Goal: Task Accomplishment & Management: Manage account settings

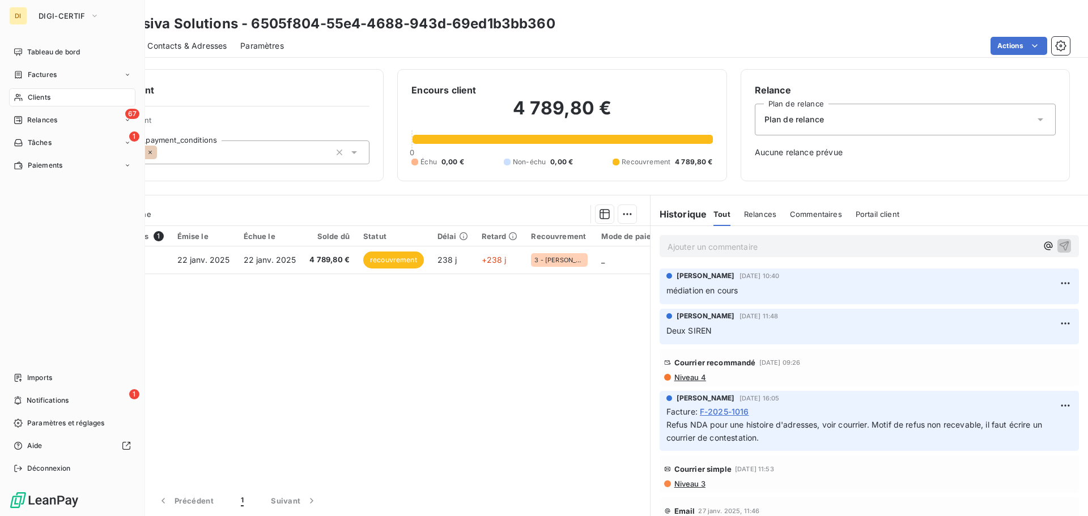
click at [23, 97] on icon at bounding box center [19, 97] width 10 height 9
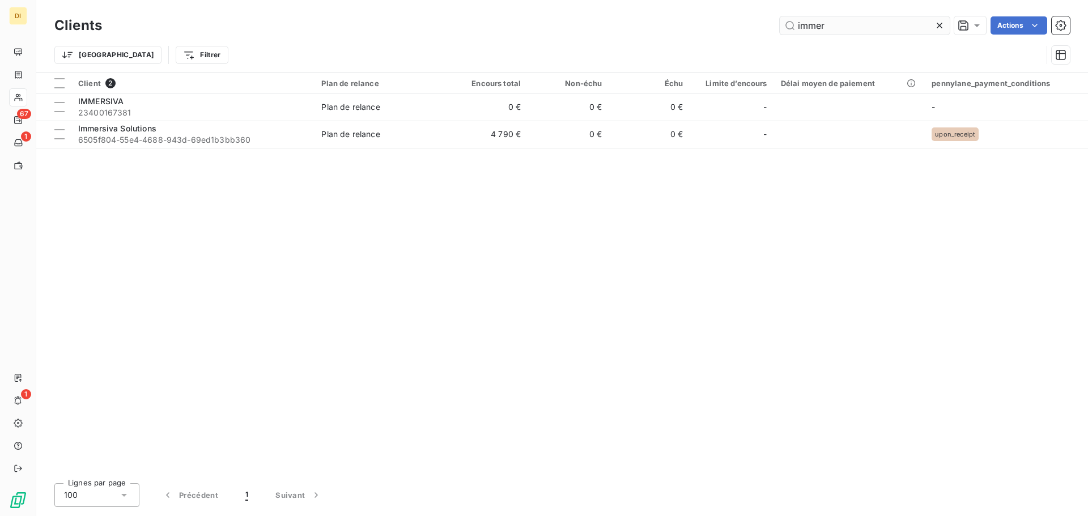
click at [805, 25] on input "immer" at bounding box center [865, 25] width 170 height 18
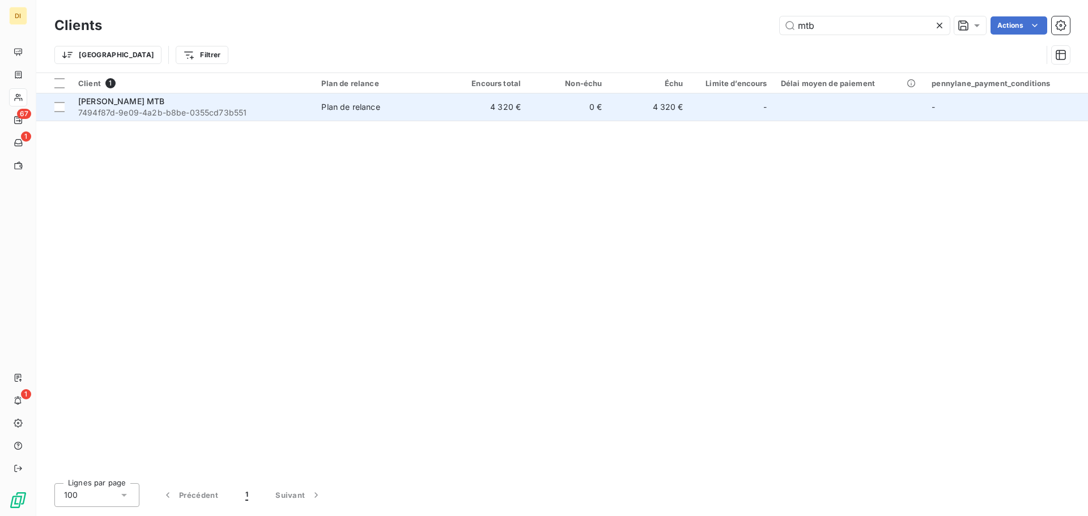
type input "mtb"
click at [247, 107] on span "7494f87d-9e09-4a2b-b8be-0355cd73b551" at bounding box center [192, 112] width 229 height 11
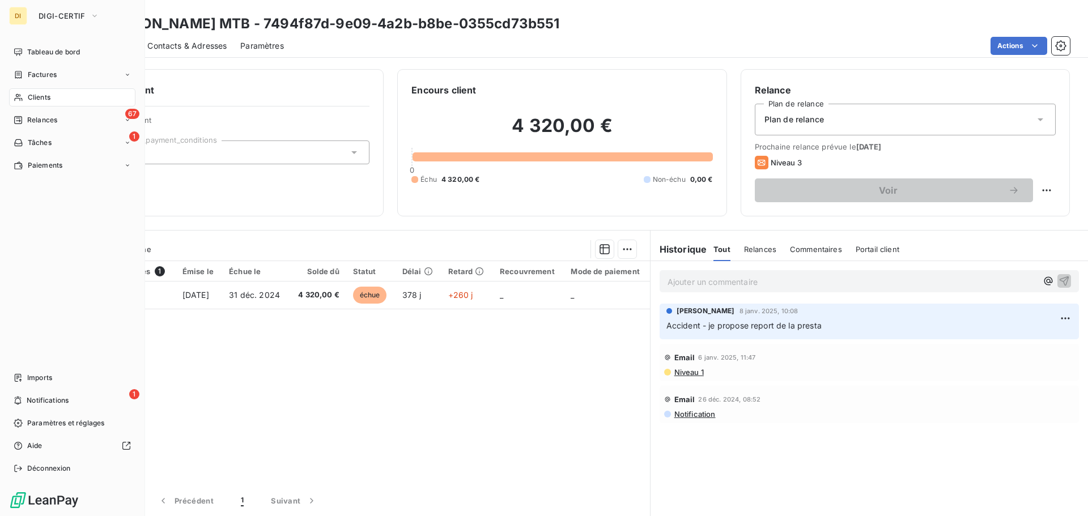
click at [29, 90] on div "Clients" at bounding box center [72, 97] width 126 height 18
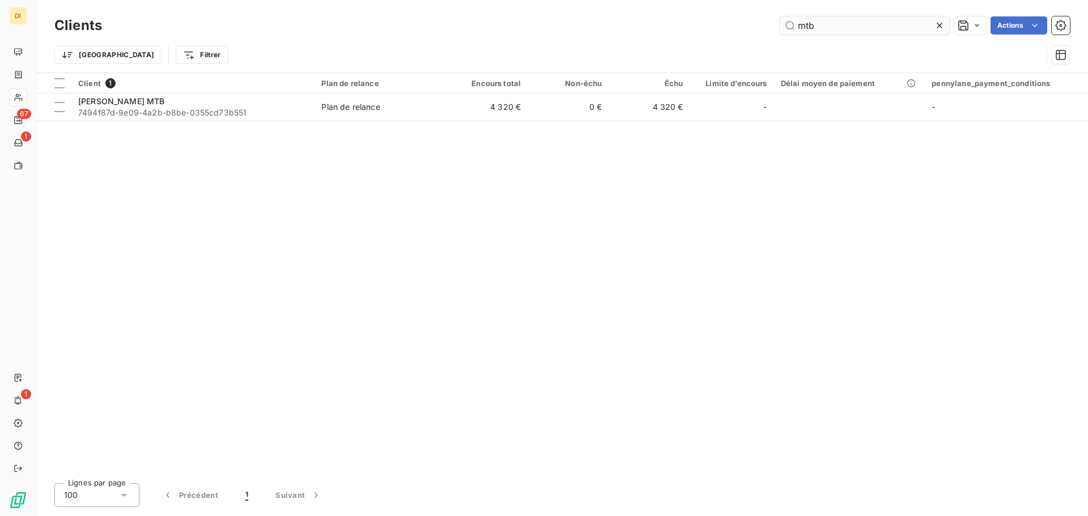
click at [822, 25] on input "mtb" at bounding box center [865, 25] width 170 height 18
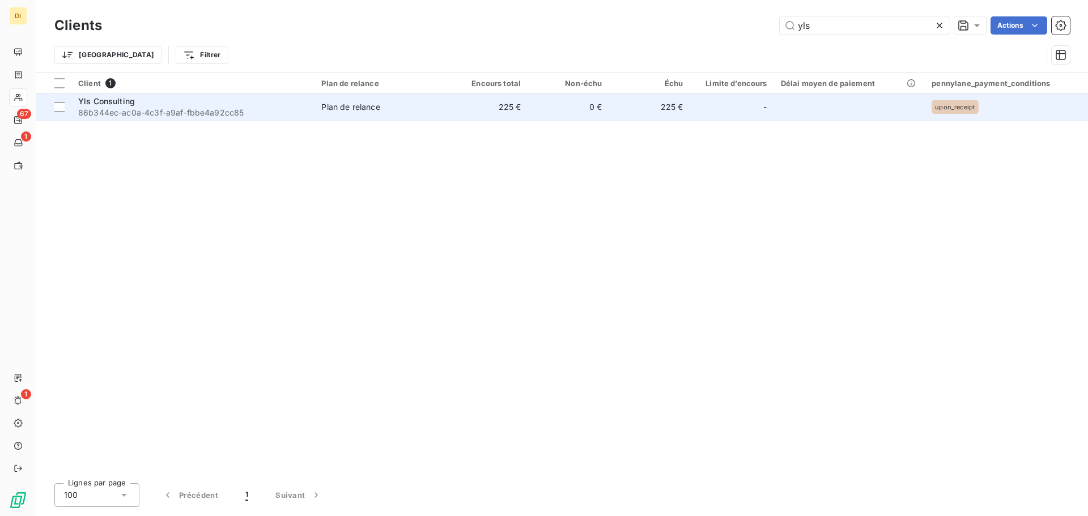
type input "yls"
click at [141, 94] on td "Yls Consulting 86b344ec-ac0a-4c3f-a9af-fbbe4a92cc85" at bounding box center [192, 106] width 243 height 27
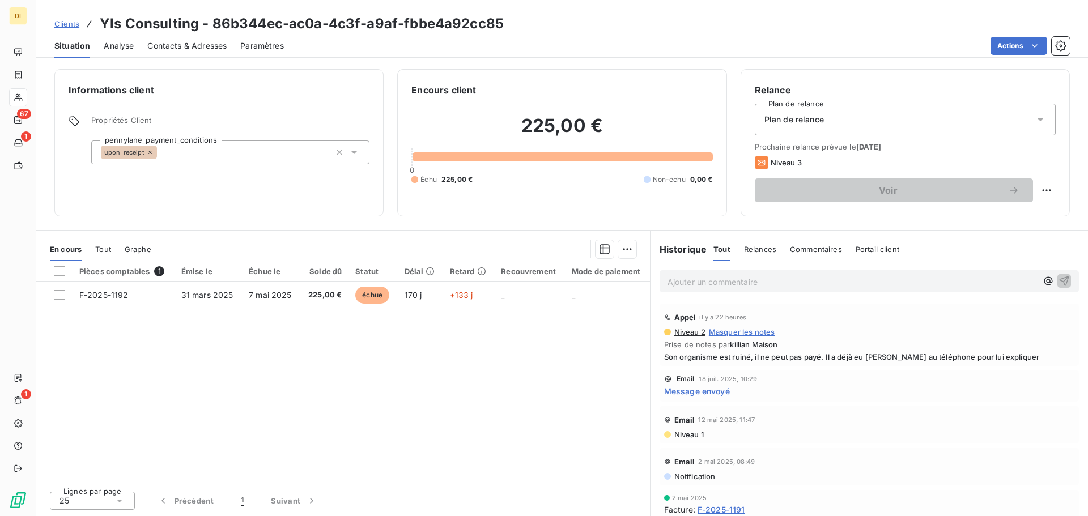
click at [505, 359] on div "Pièces comptables 1 Émise le Échue le Solde dû Statut Délai Retard Recouvrement…" at bounding box center [343, 371] width 614 height 221
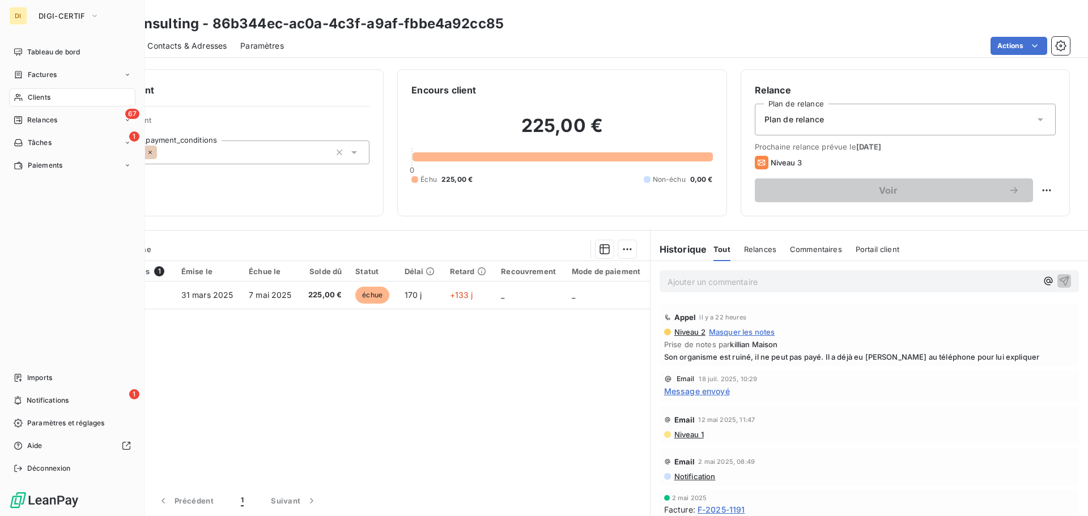
click at [31, 95] on span "Clients" at bounding box center [39, 97] width 23 height 10
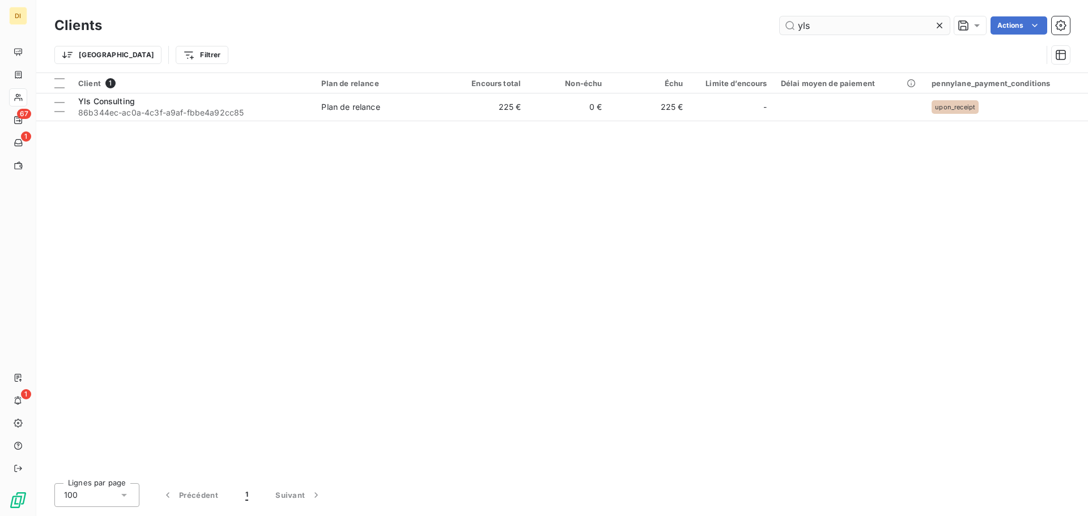
click at [907, 28] on input "yls" at bounding box center [865, 25] width 170 height 18
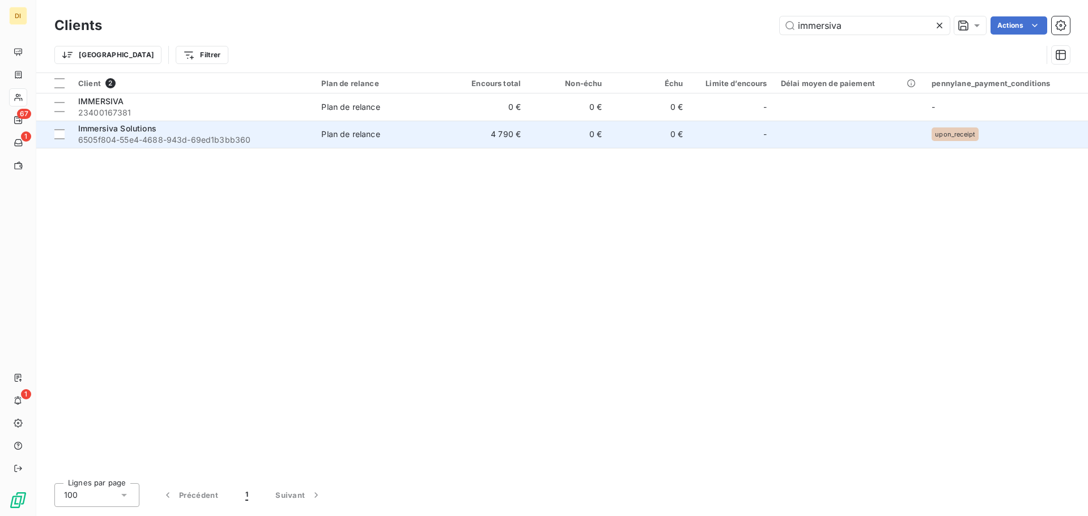
type input "immersiva"
click at [266, 138] on span "6505f804-55e4-4688-943d-69ed1b3bb360" at bounding box center [192, 139] width 229 height 11
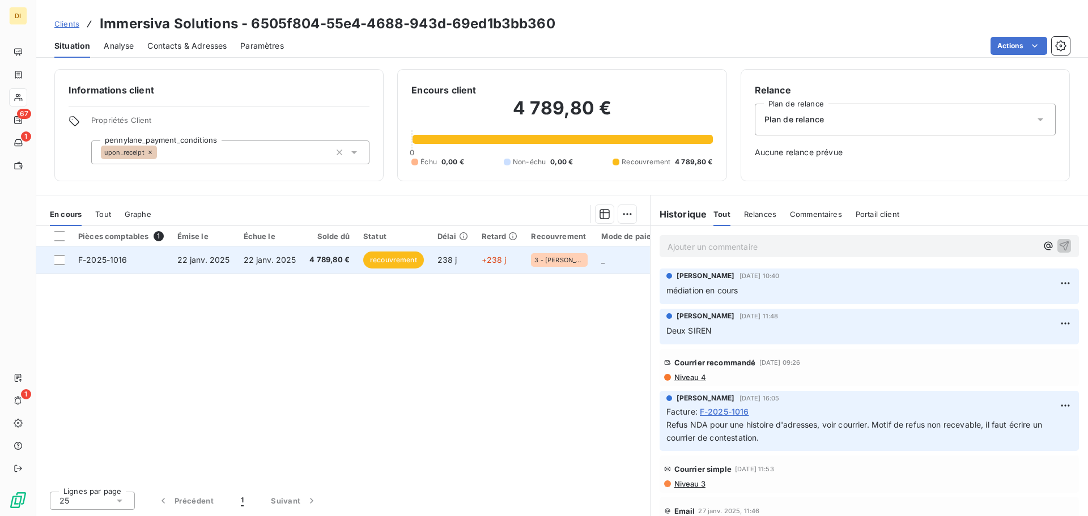
click at [244, 258] on span "22 janv. 2025" at bounding box center [270, 260] width 53 height 10
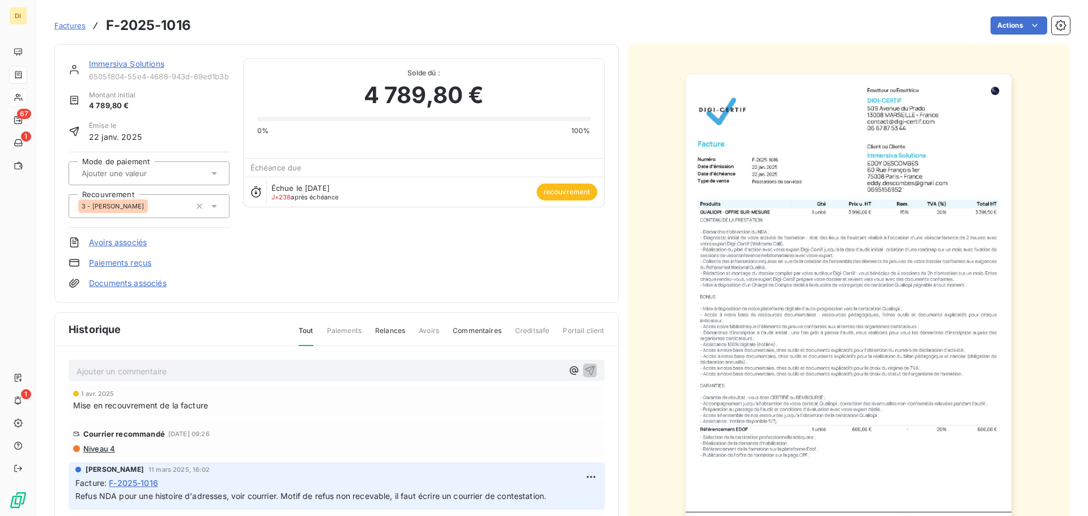
click at [118, 62] on link "Immersiva Solutions" at bounding box center [126, 64] width 75 height 10
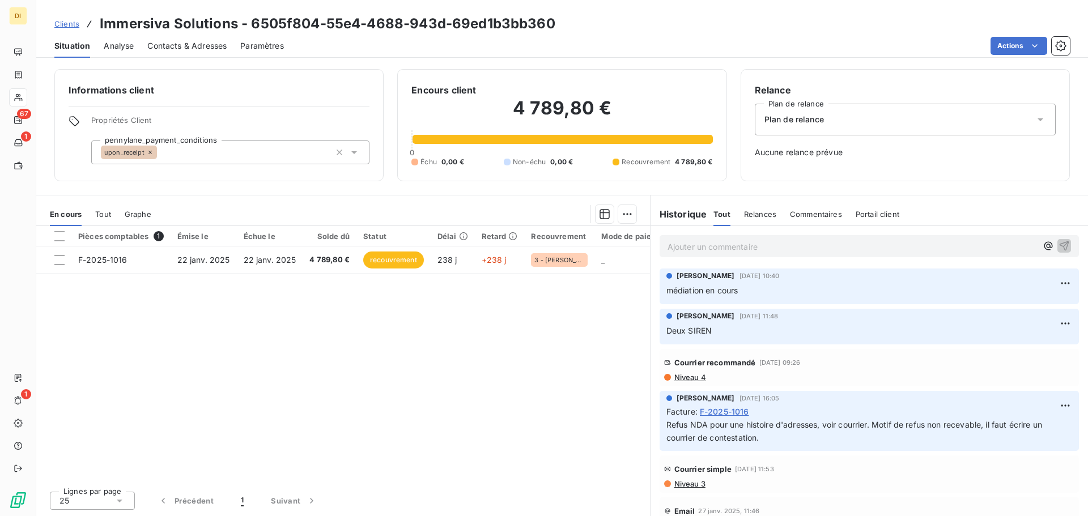
click at [209, 46] on span "Contacts & Adresses" at bounding box center [186, 45] width 79 height 11
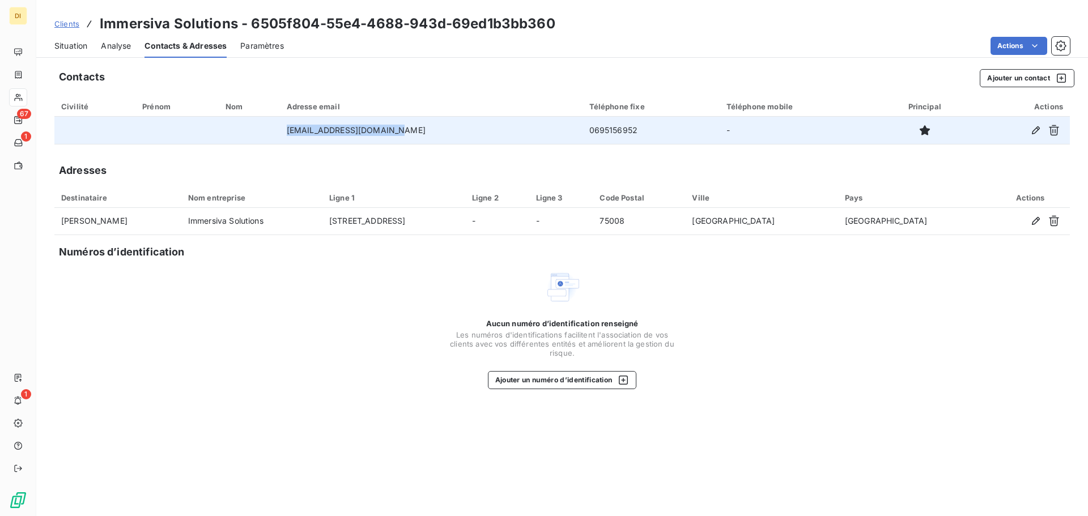
drag, startPoint x: 423, startPoint y: 131, endPoint x: 290, endPoint y: 137, distance: 132.7
click at [290, 137] on td "[EMAIL_ADDRESS][DOMAIN_NAME]" at bounding box center [431, 130] width 303 height 27
copy td "[EMAIL_ADDRESS][DOMAIN_NAME]"
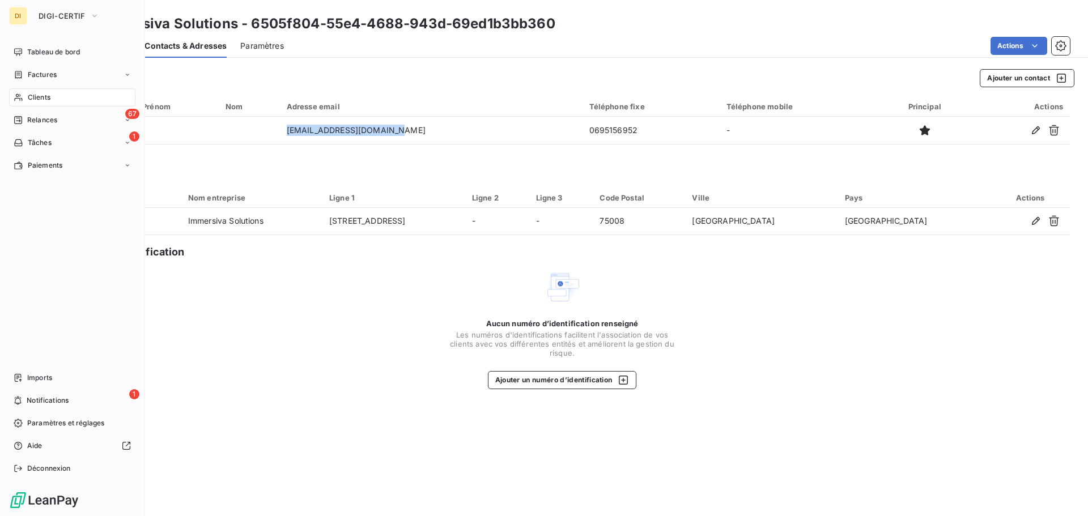
click at [23, 102] on div "Clients" at bounding box center [72, 97] width 126 height 18
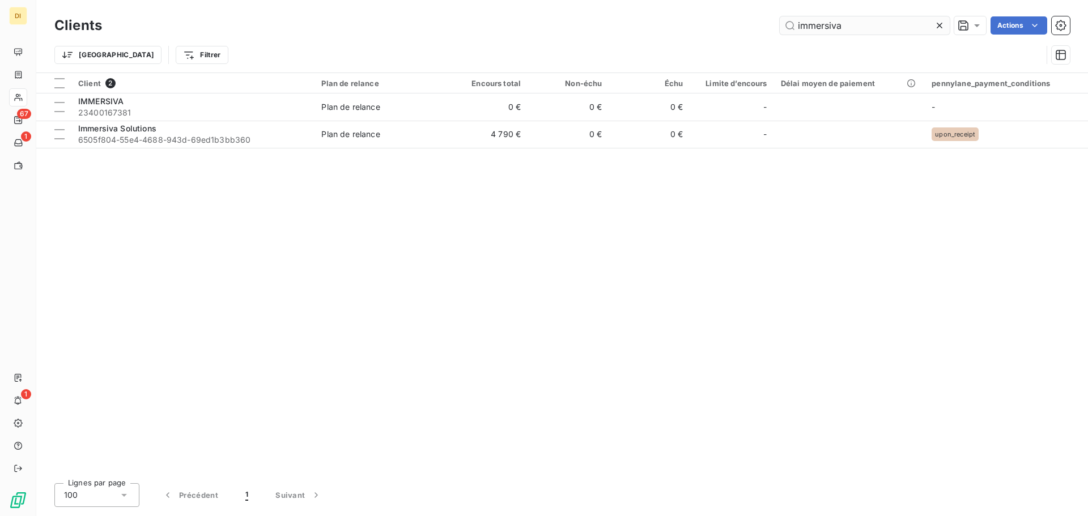
click at [810, 25] on input "immersiva" at bounding box center [865, 25] width 170 height 18
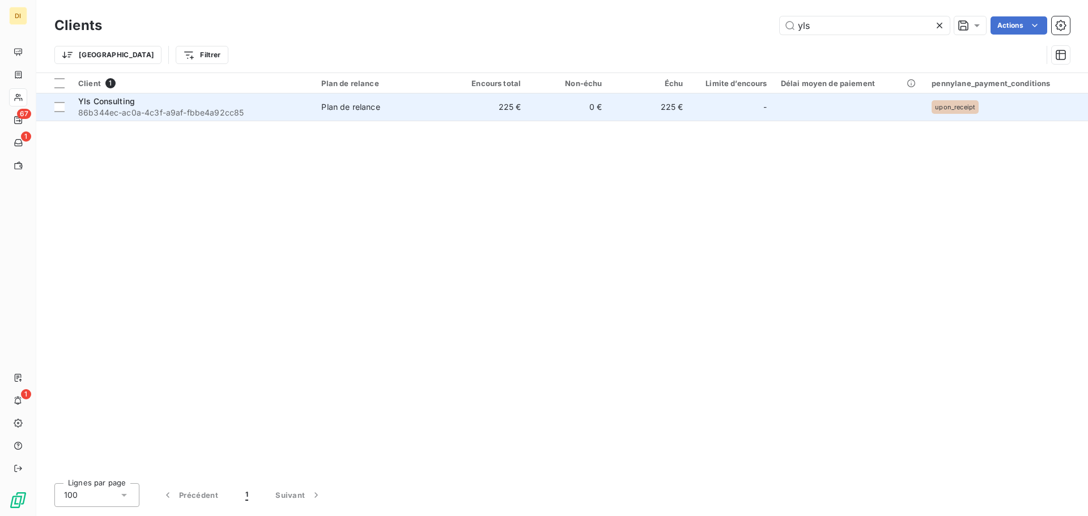
type input "yls"
click at [261, 108] on span "86b344ec-ac0a-4c3f-a9af-fbbe4a92cc85" at bounding box center [192, 112] width 229 height 11
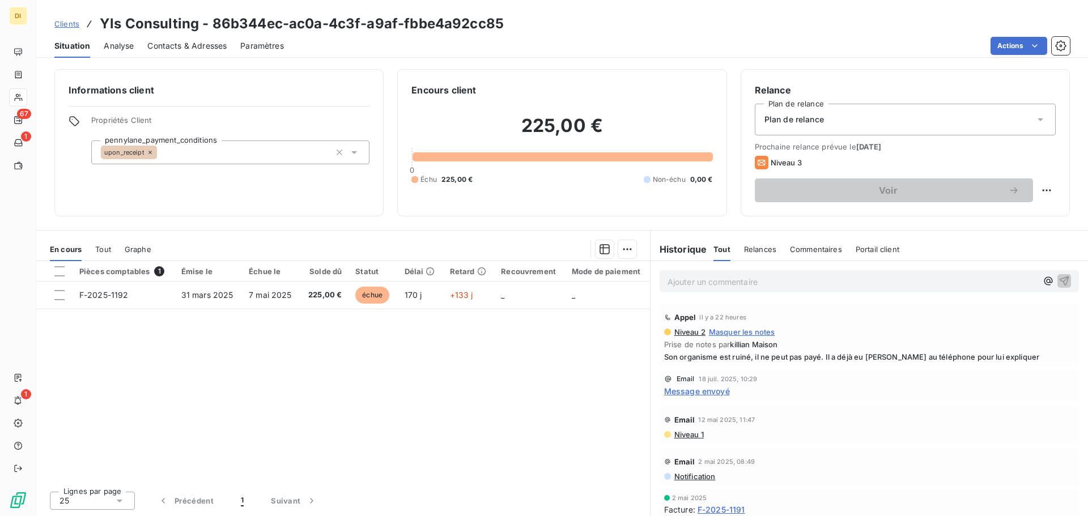
drag, startPoint x: 113, startPoint y: 65, endPoint x: 122, endPoint y: 32, distance: 34.8
drag, startPoint x: 122, startPoint y: 32, endPoint x: 117, endPoint y: 46, distance: 15.1
click at [117, 46] on span "Analyse" at bounding box center [119, 45] width 30 height 11
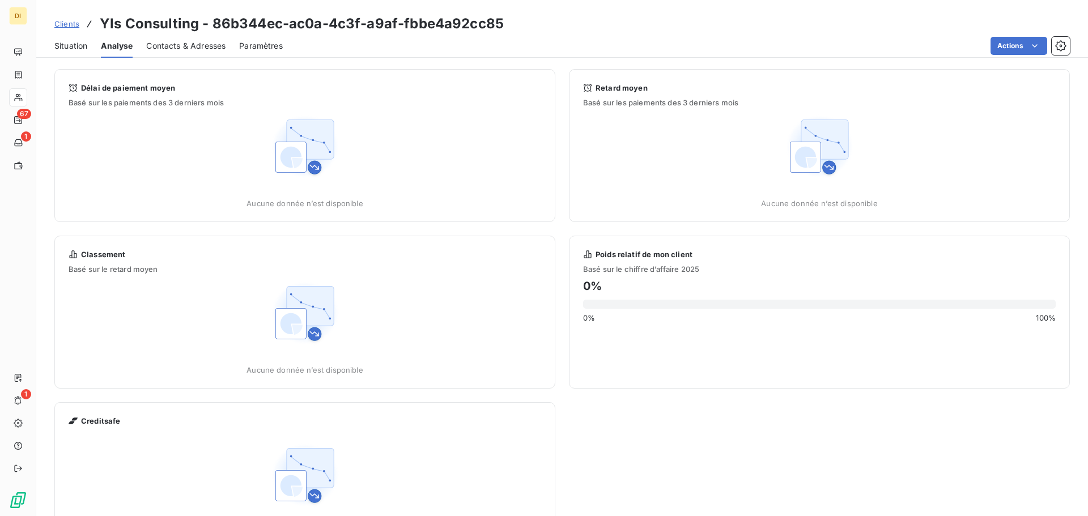
drag, startPoint x: 78, startPoint y: 46, endPoint x: 61, endPoint y: 45, distance: 17.0
click at [61, 45] on span "Situation" at bounding box center [70, 45] width 33 height 11
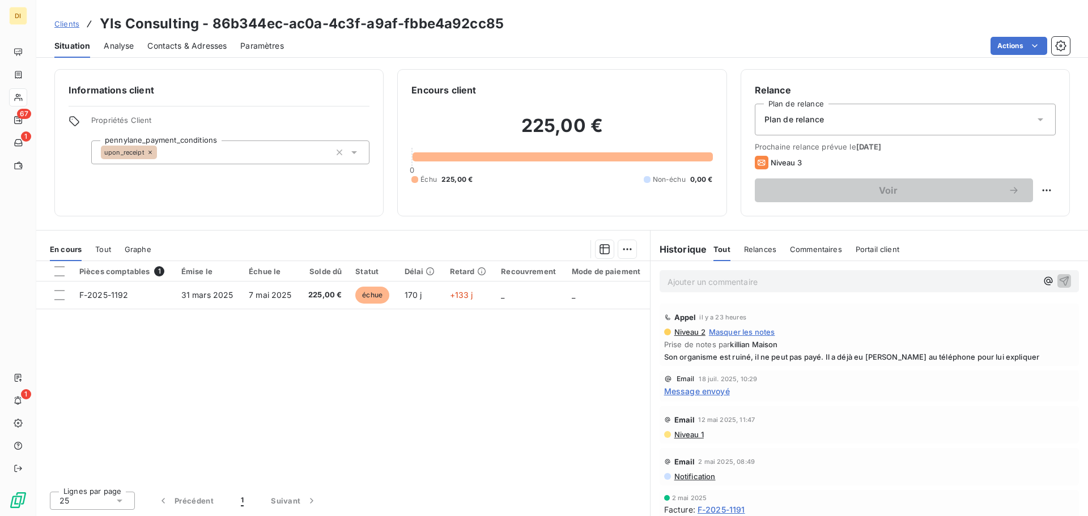
click at [183, 47] on span "Contacts & Adresses" at bounding box center [186, 45] width 79 height 11
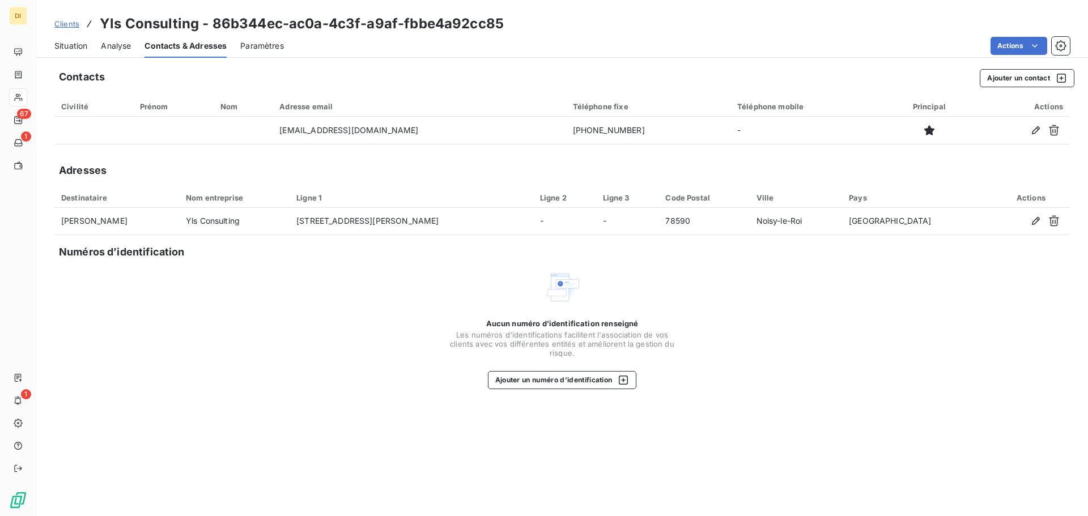
click at [61, 39] on div "Situation" at bounding box center [70, 46] width 33 height 24
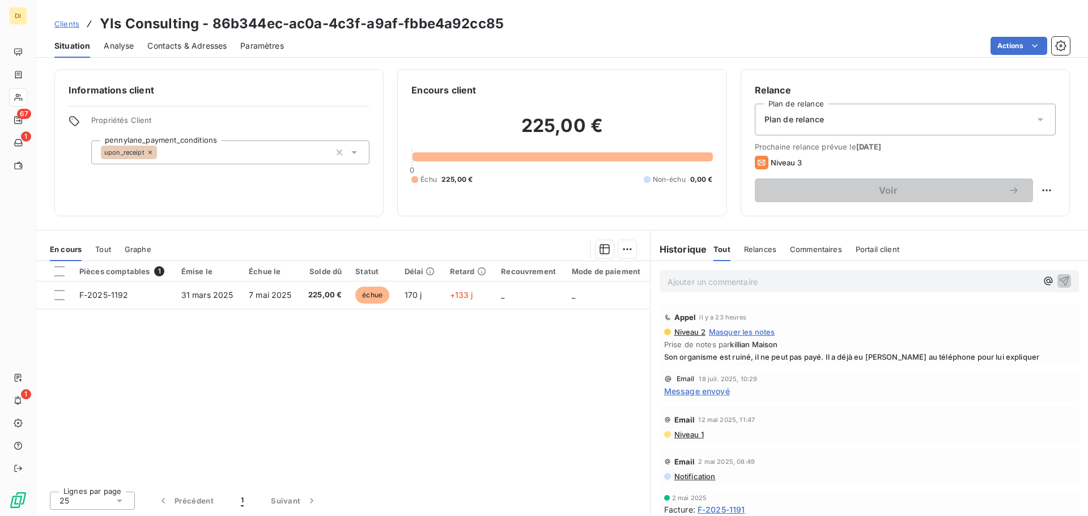
click at [168, 45] on span "Contacts & Adresses" at bounding box center [186, 45] width 79 height 11
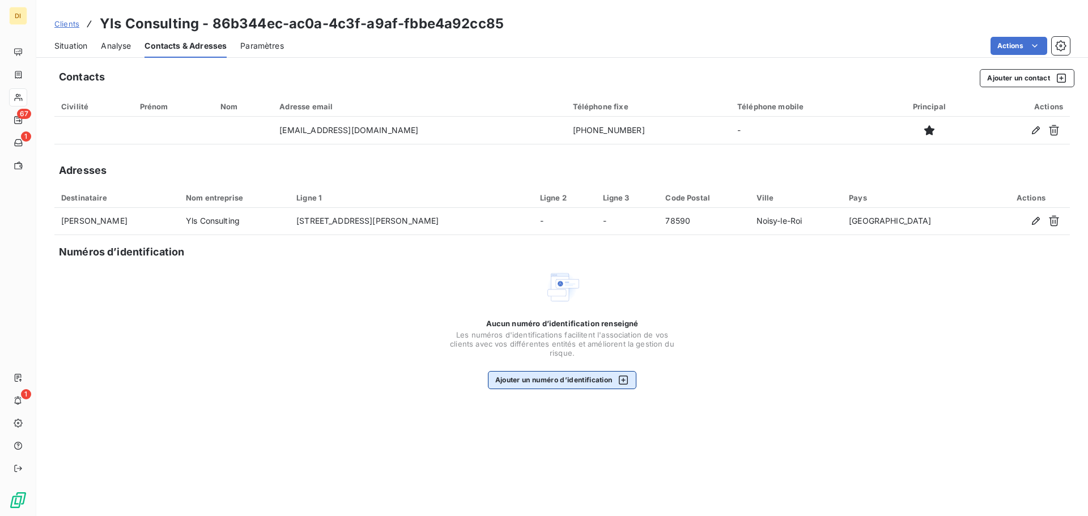
click at [577, 380] on button "Ajouter un numéro d’identification" at bounding box center [562, 380] width 149 height 18
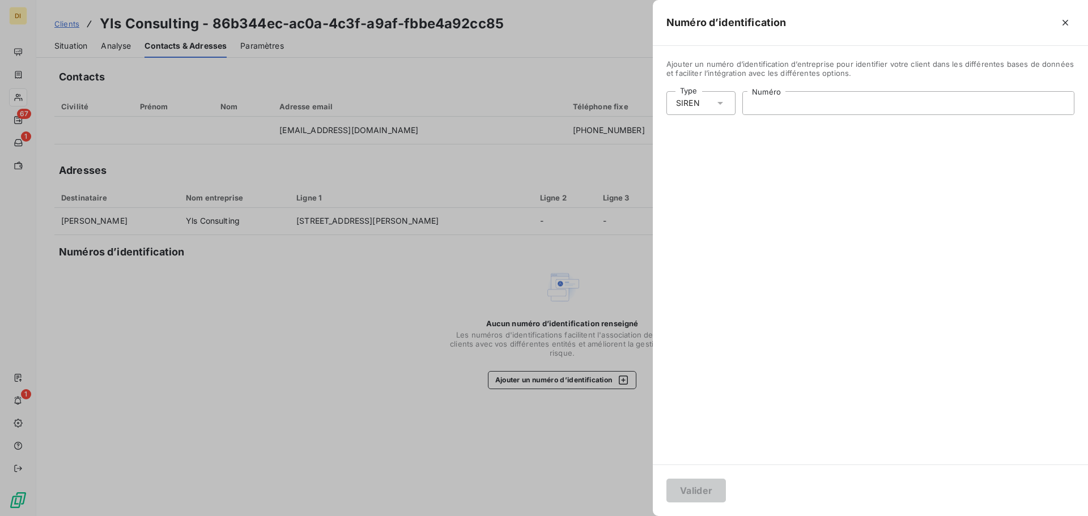
click at [758, 100] on input "Numéro" at bounding box center [908, 103] width 331 height 23
paste input "798 409 843"
type input "798 409 843"
click at [697, 494] on button "Valider" at bounding box center [695, 491] width 59 height 24
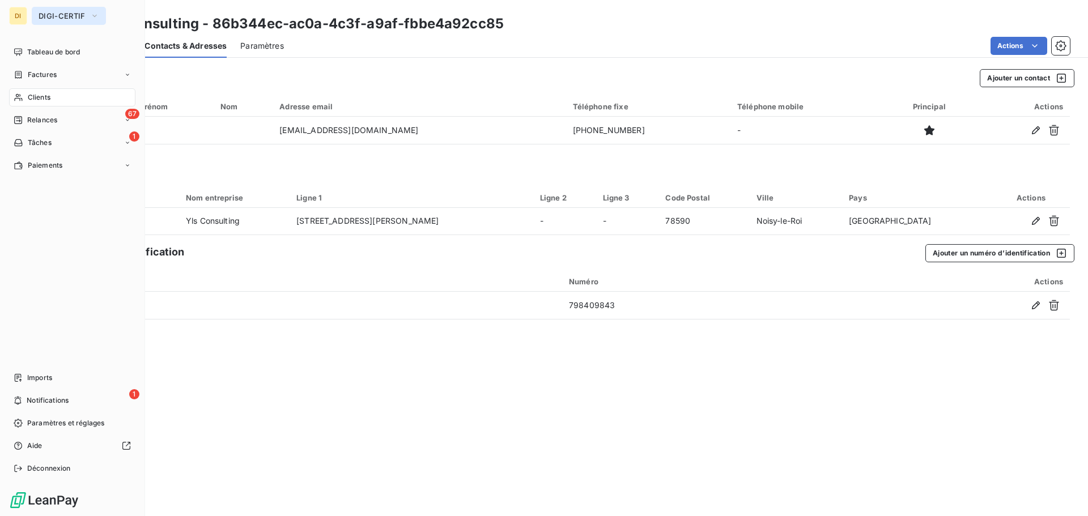
click at [42, 14] on span "DIGI-CERTIF" at bounding box center [62, 15] width 47 height 9
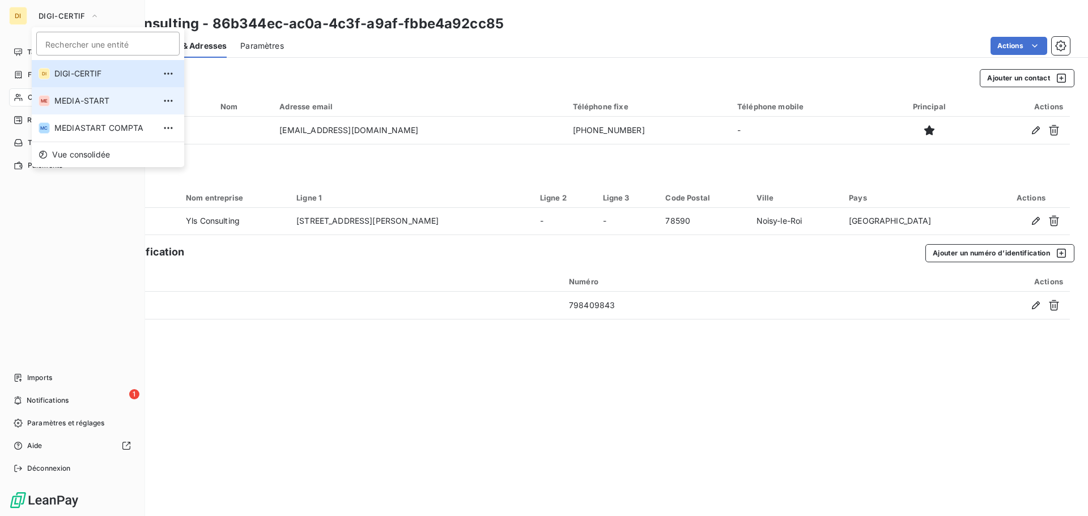
click at [70, 95] on li "ME MEDIA-START" at bounding box center [108, 100] width 152 height 27
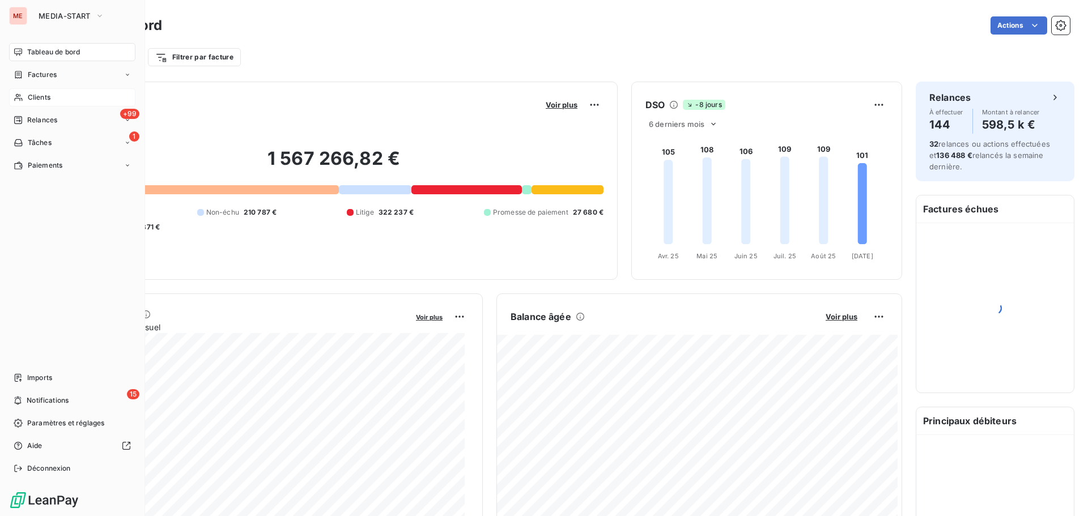
click at [45, 99] on span "Clients" at bounding box center [39, 97] width 23 height 10
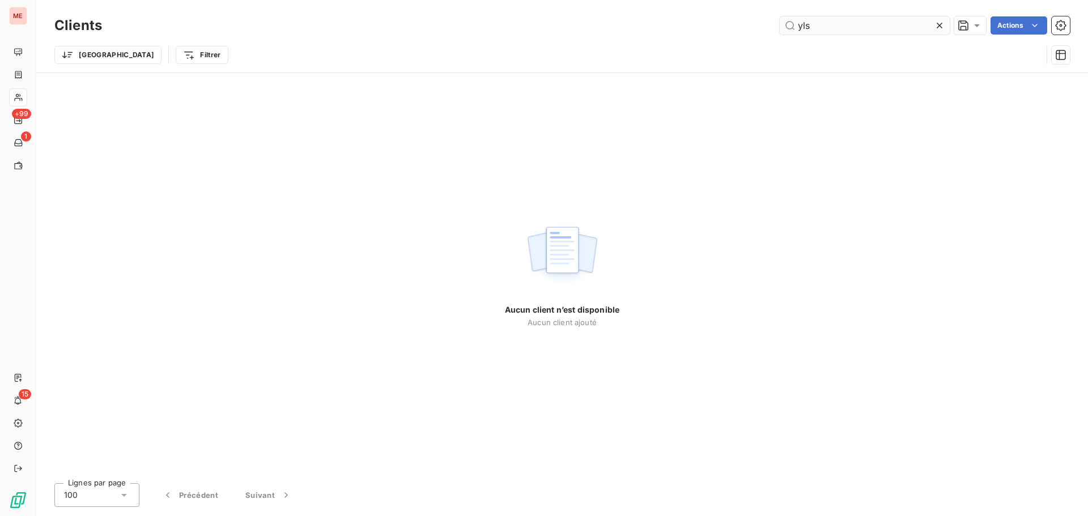
click at [817, 28] on input "yls" at bounding box center [865, 25] width 170 height 18
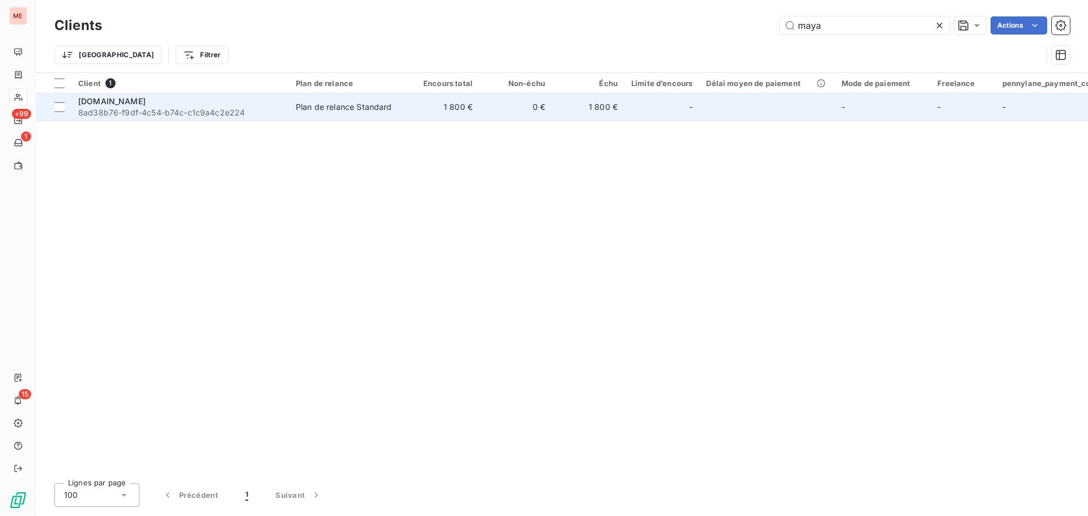
type input "maya"
click at [227, 116] on span "8ad38b76-f9df-4c54-b74c-c1c9a4c2e224" at bounding box center [180, 112] width 204 height 11
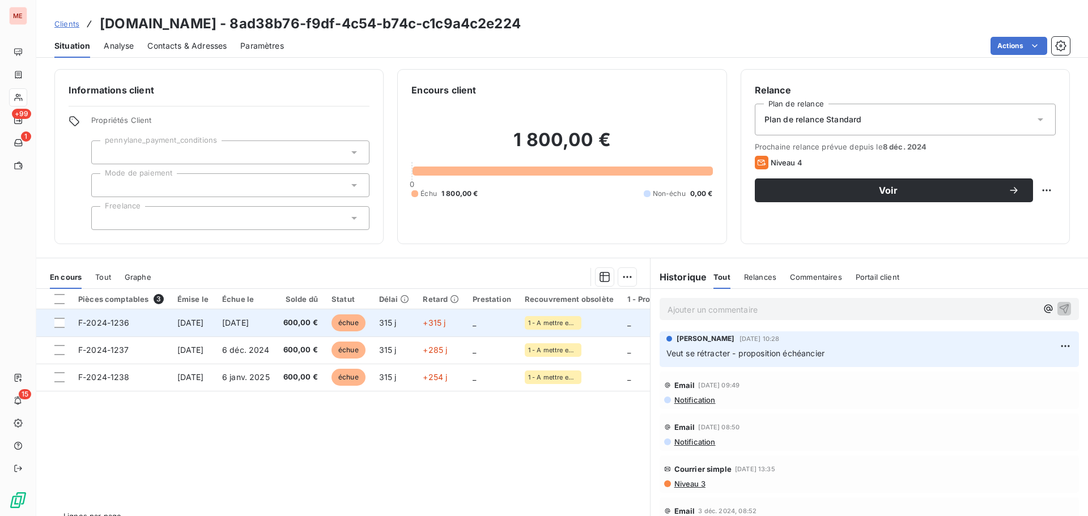
click at [204, 327] on span "[DATE]" at bounding box center [190, 323] width 27 height 10
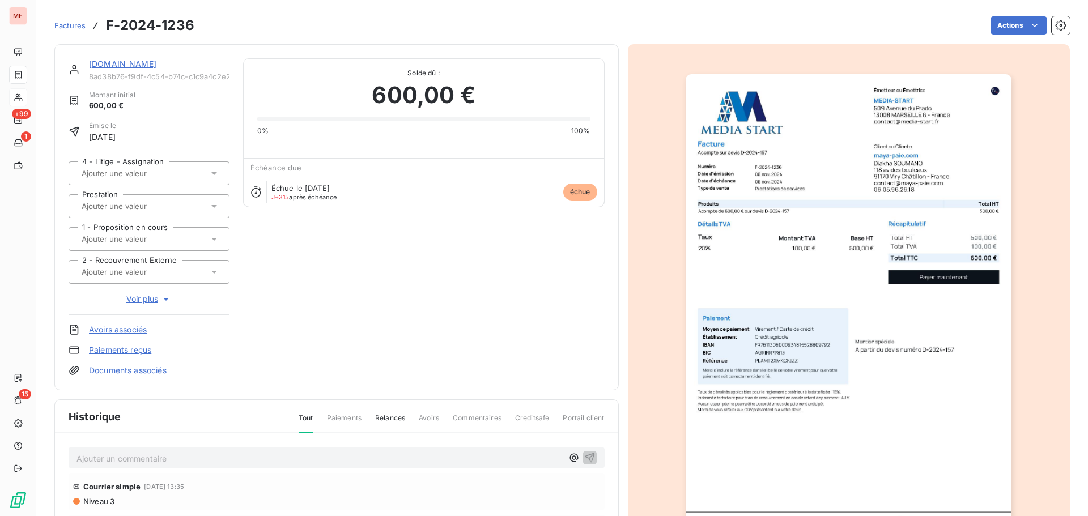
click at [158, 300] on span "Voir plus" at bounding box center [148, 299] width 45 height 11
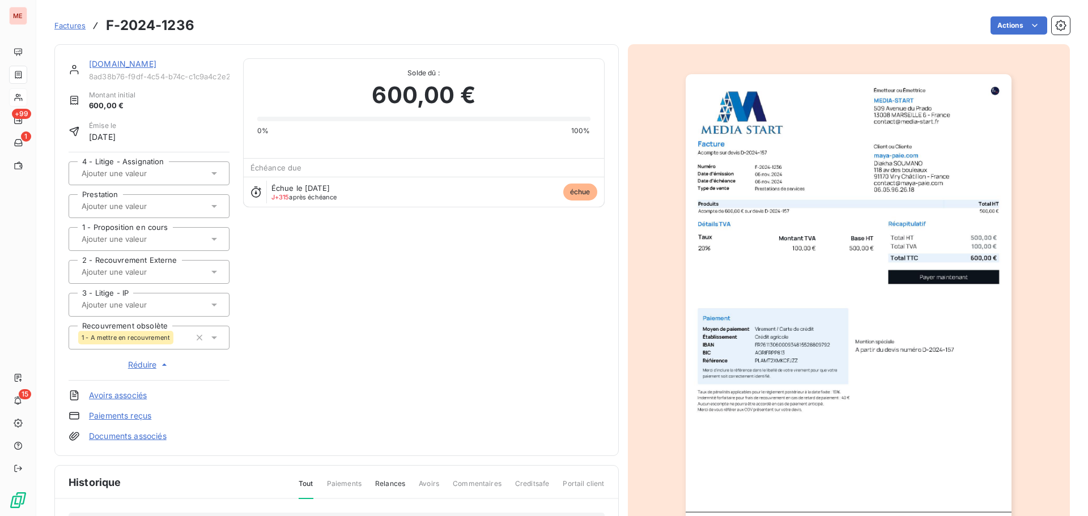
click at [166, 201] on input "text" at bounding box center [137, 206] width 114 height 10
click at [287, 244] on div "[DOMAIN_NAME] 8ad38b76-f9df-4c54-b74c-c1c9a4c2e224 Montant initial 600,00 € Émi…" at bounding box center [337, 250] width 536 height 384
click at [177, 232] on div at bounding box center [143, 239] width 130 height 15
click at [265, 287] on div "[DOMAIN_NAME] 8ad38b76-f9df-4c54-b74c-c1c9a4c2e224 Montant initial 600,00 € Émi…" at bounding box center [337, 250] width 536 height 384
click at [104, 62] on link "[DOMAIN_NAME]" at bounding box center [122, 64] width 67 height 10
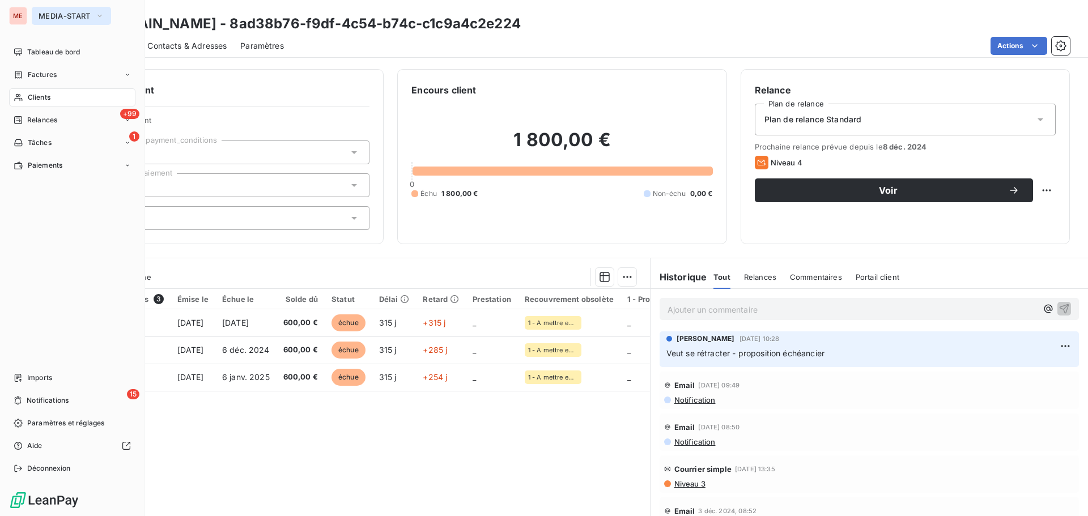
click at [46, 19] on span "MEDIA-START" at bounding box center [65, 15] width 52 height 9
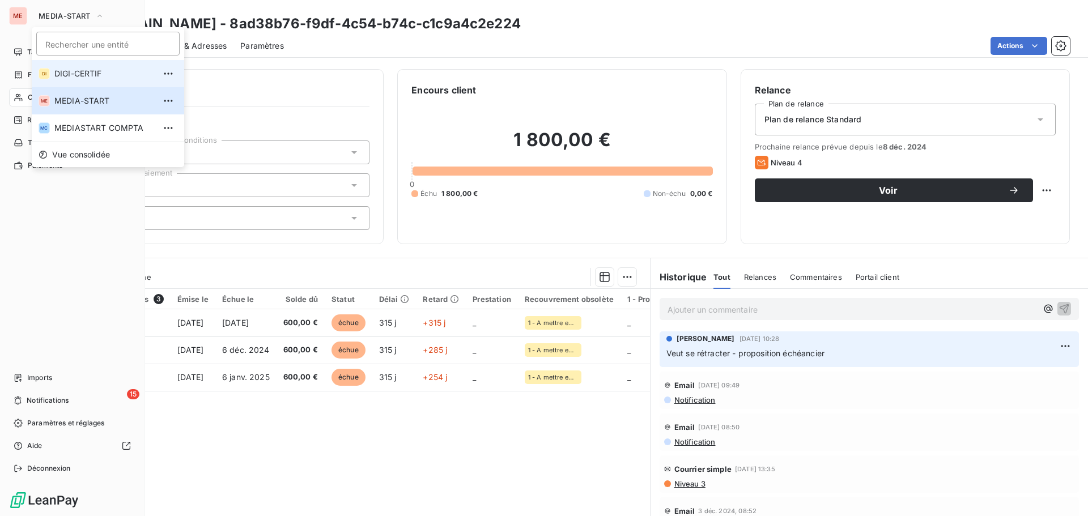
drag, startPoint x: 66, startPoint y: 78, endPoint x: 72, endPoint y: 50, distance: 27.8
click at [72, 50] on ul "Rechercher une entité DI DIGI-CERTIF ME MEDIA-START MC MEDIASTART COMPTA Vue co…" at bounding box center [108, 97] width 152 height 140
click at [71, 66] on li "DI DIGI-CERTIF" at bounding box center [108, 73] width 152 height 27
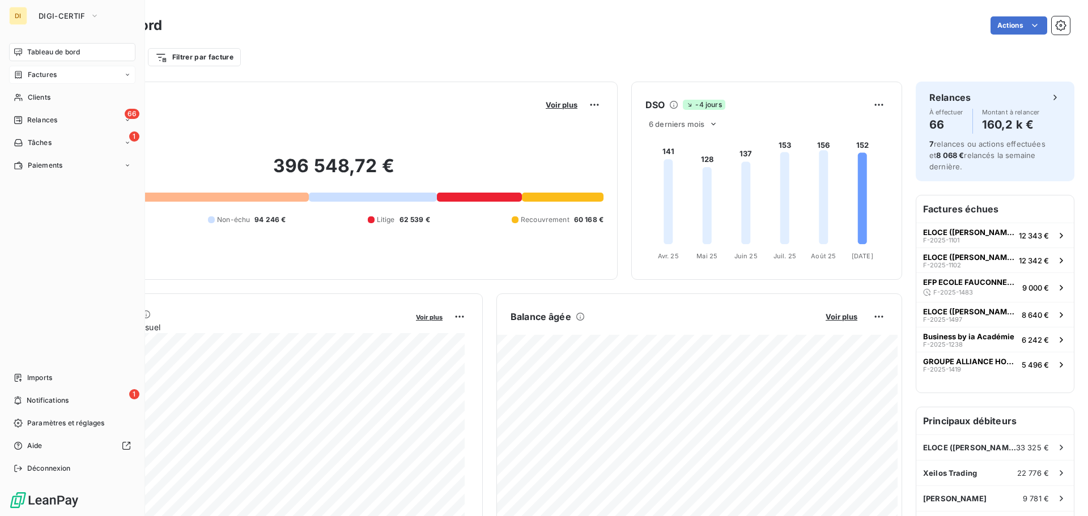
click at [51, 78] on span "Factures" at bounding box center [42, 75] width 29 height 10
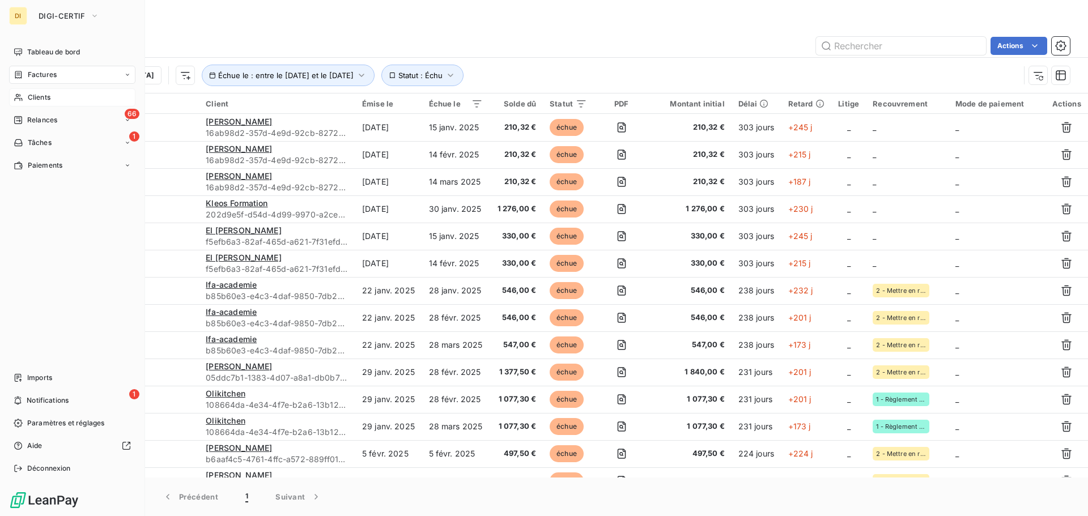
click at [34, 95] on span "Clients" at bounding box center [39, 97] width 23 height 10
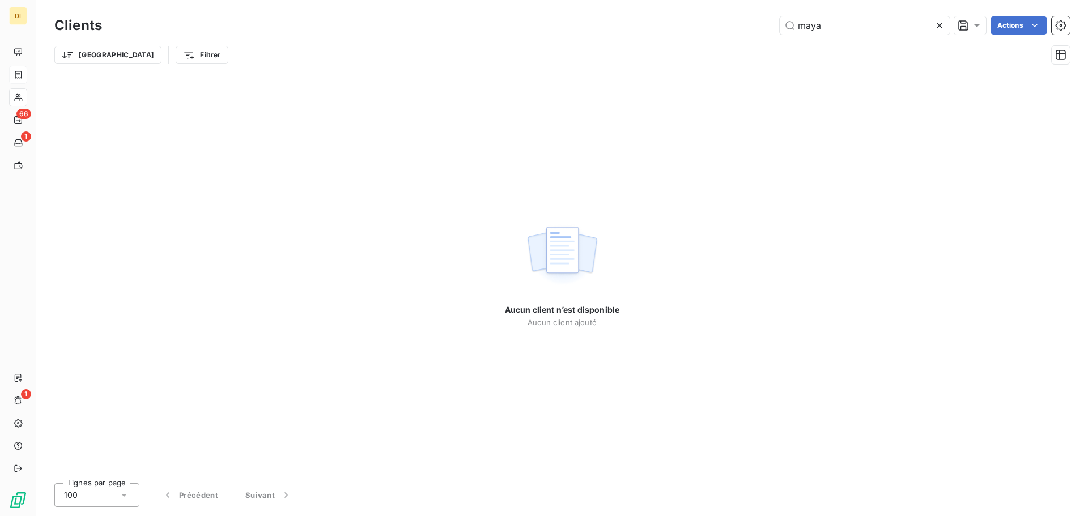
click at [937, 27] on icon at bounding box center [940, 26] width 6 height 6
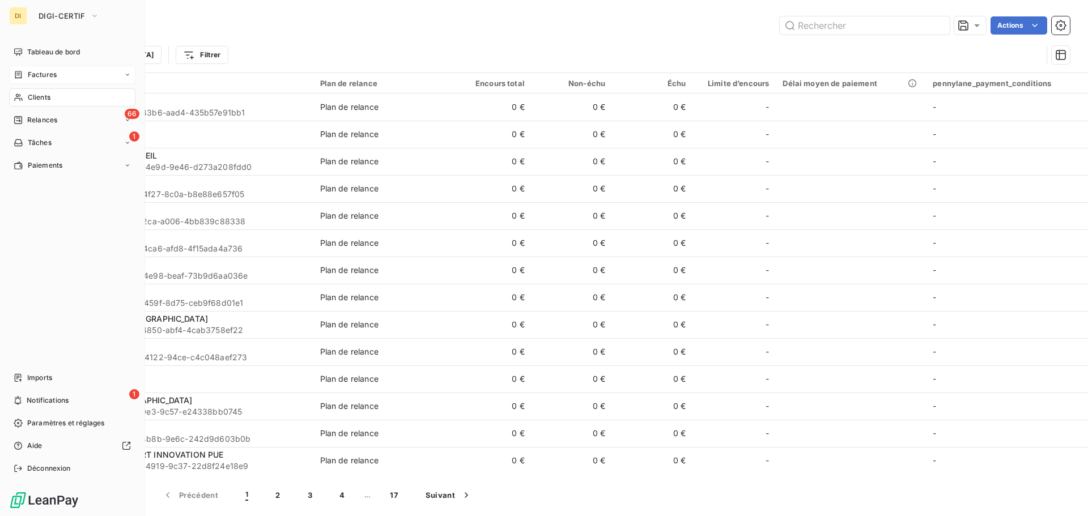
click at [23, 96] on icon at bounding box center [19, 97] width 10 height 9
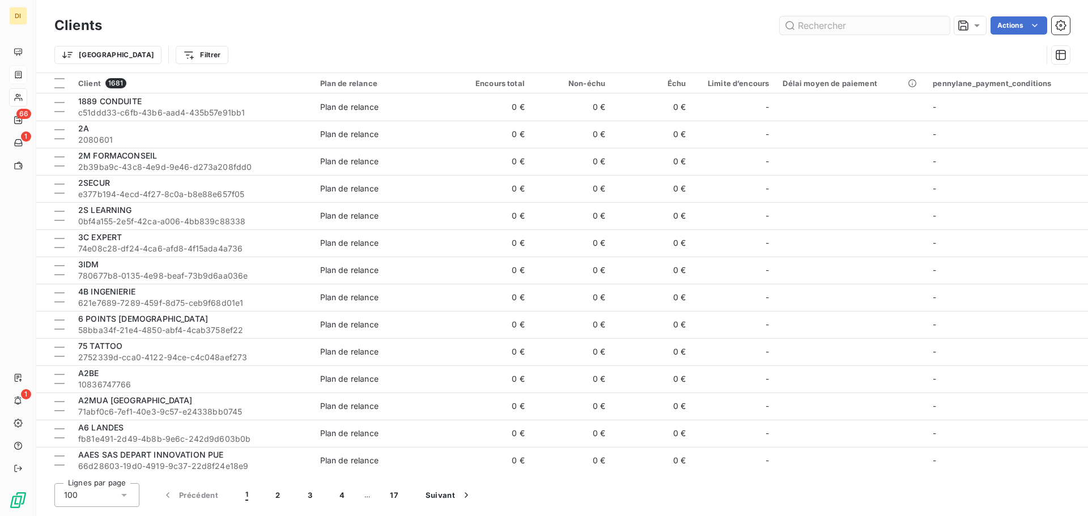
drag, startPoint x: 823, startPoint y: 35, endPoint x: 820, endPoint y: 25, distance: 10.0
click at [820, 25] on div "Clients Actions" at bounding box center [561, 26] width 1015 height 24
click at [820, 25] on input "text" at bounding box center [865, 25] width 170 height 18
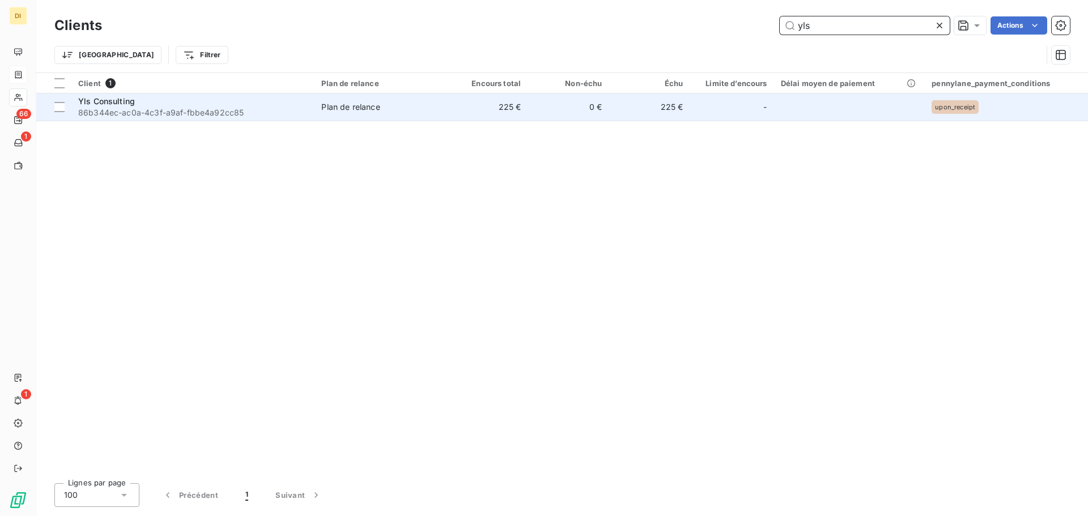
type input "yls"
click at [250, 104] on div "Yls Consulting" at bounding box center [192, 101] width 229 height 11
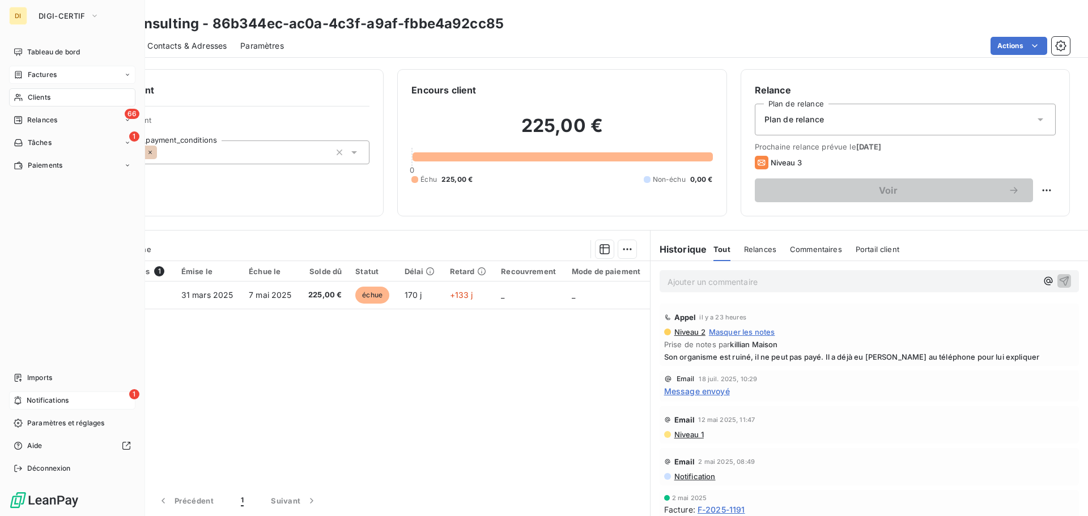
click at [77, 403] on div "1 Notifications" at bounding box center [72, 401] width 126 height 18
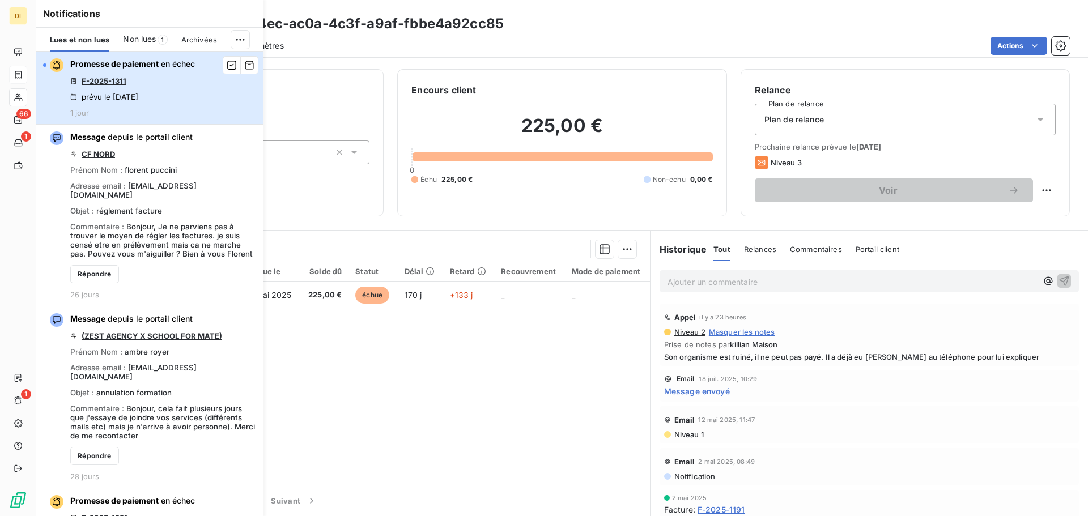
click at [172, 96] on div "Promesse de paiement en échec F-2025-1311 prévu le [DATE] 1 jour" at bounding box center [132, 87] width 125 height 59
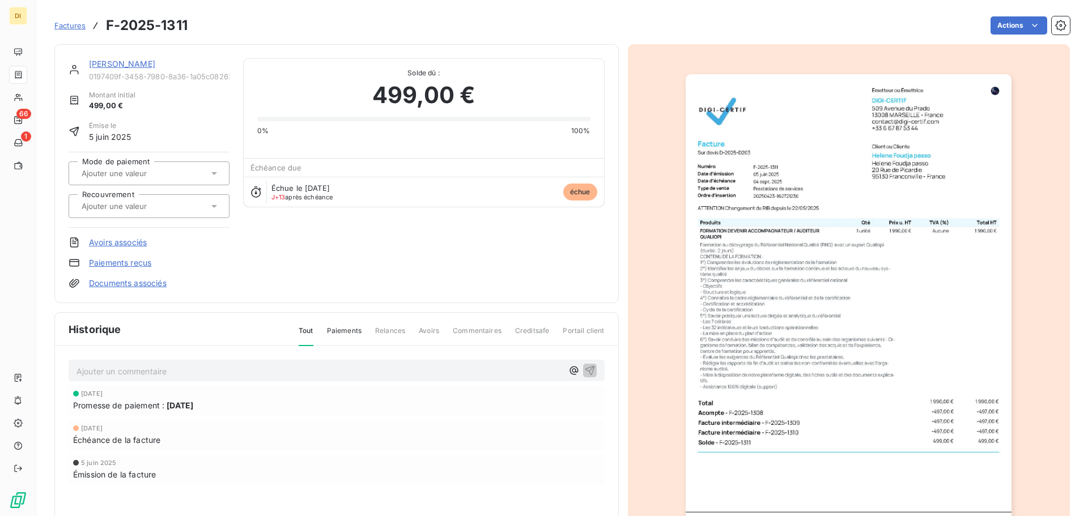
click at [155, 66] on link "[PERSON_NAME]" at bounding box center [122, 64] width 66 height 10
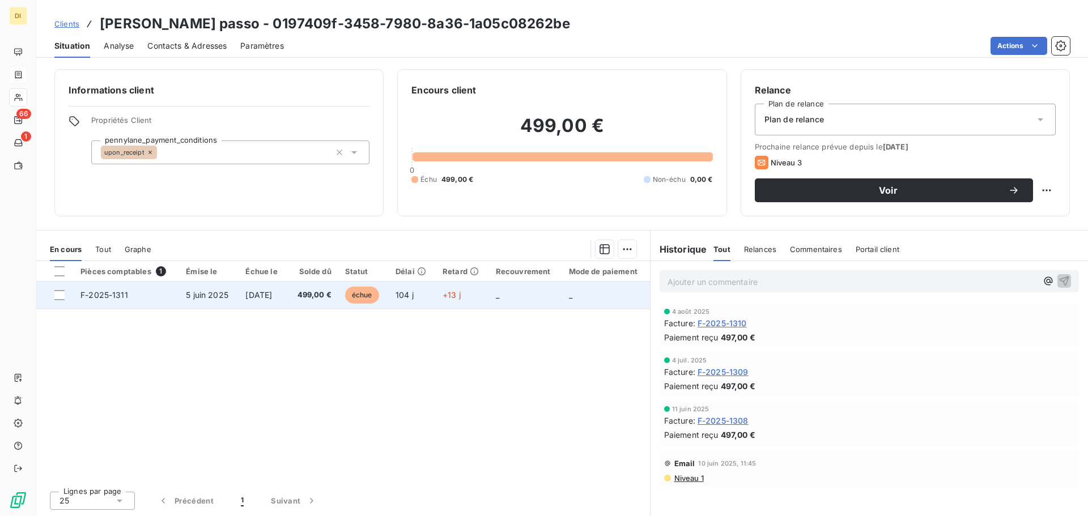
click at [315, 291] on span "499,00 €" at bounding box center [312, 295] width 37 height 11
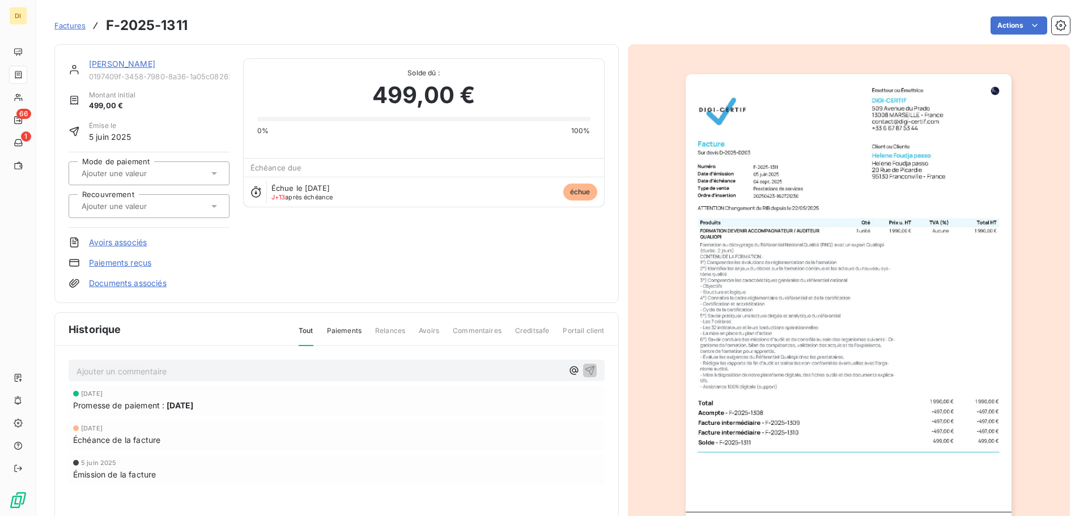
click at [548, 244] on div "[PERSON_NAME] passo 0197409f-3458-7980-8a36-1a05c08262be Montant initial 499,00…" at bounding box center [337, 173] width 536 height 231
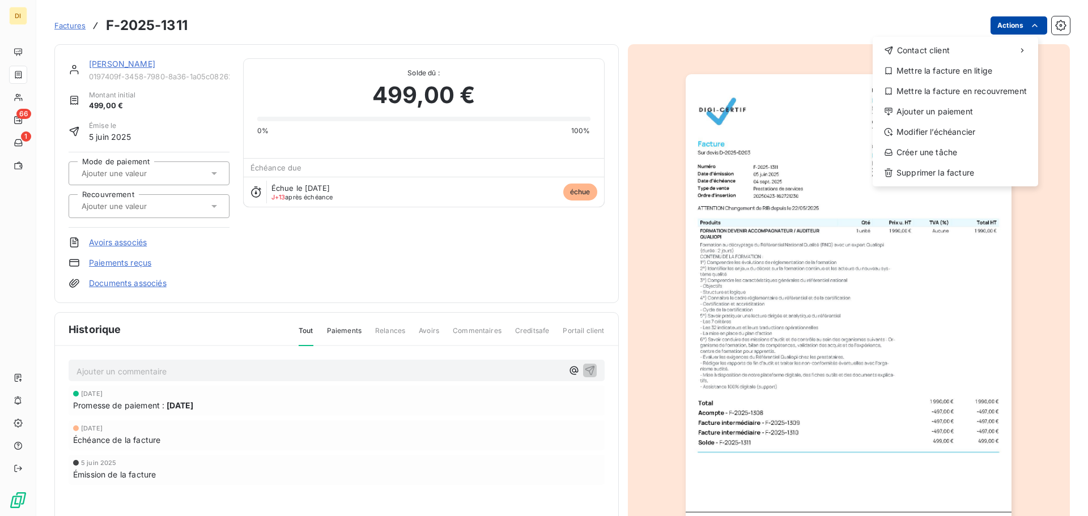
click at [998, 28] on html "DI 66 1 Factures F-2025-1311 Actions Contact client Mettre la facture en litige…" at bounding box center [544, 258] width 1088 height 516
click at [956, 113] on div "Ajouter un paiement" at bounding box center [955, 112] width 156 height 18
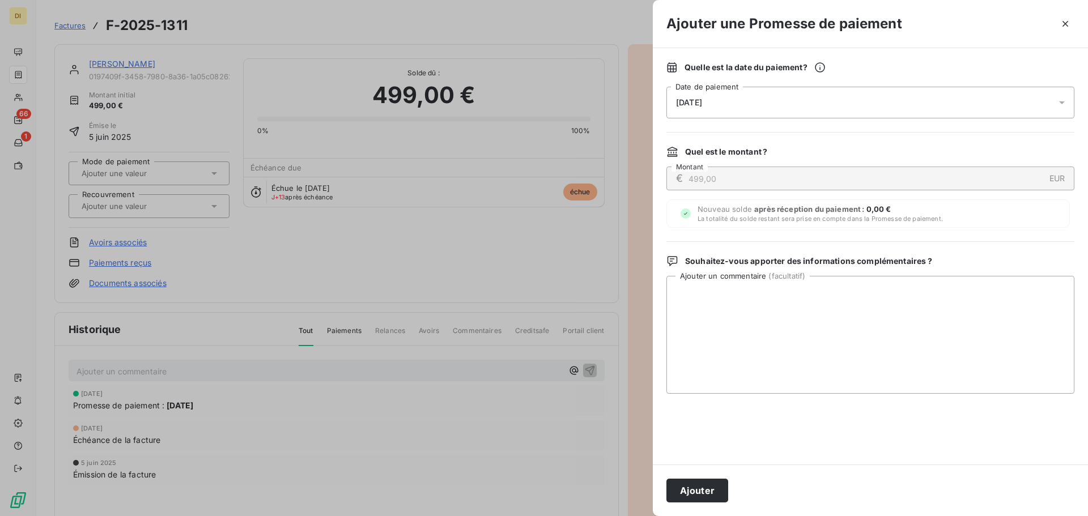
click at [881, 90] on div "[DATE]" at bounding box center [870, 103] width 408 height 32
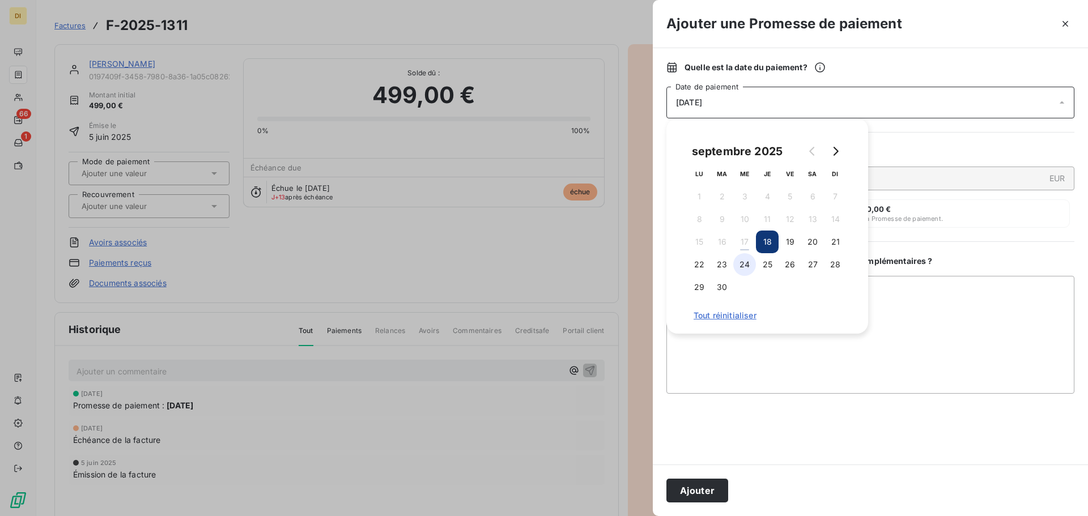
click at [744, 267] on button "24" at bounding box center [744, 264] width 23 height 23
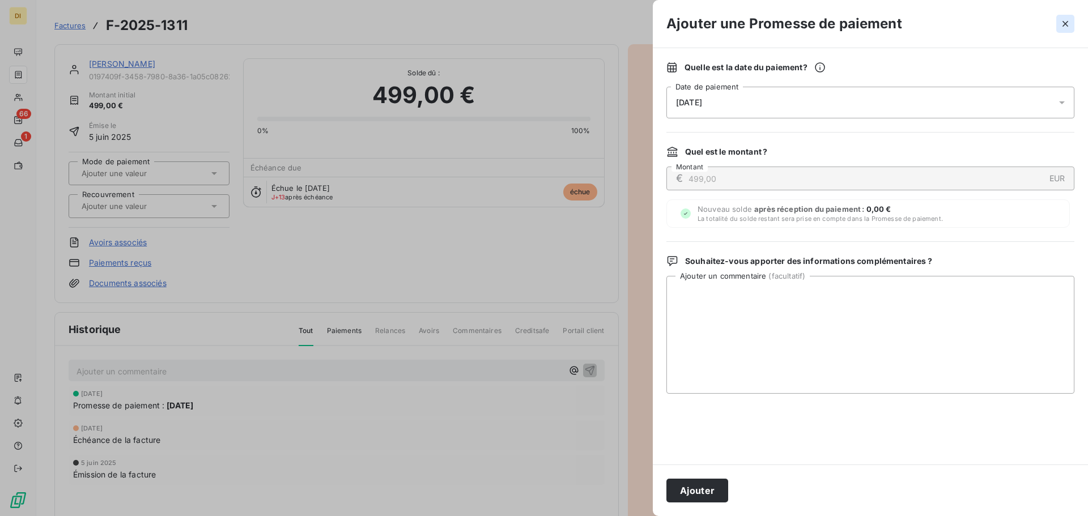
click at [1065, 22] on icon "button" at bounding box center [1065, 23] width 11 height 11
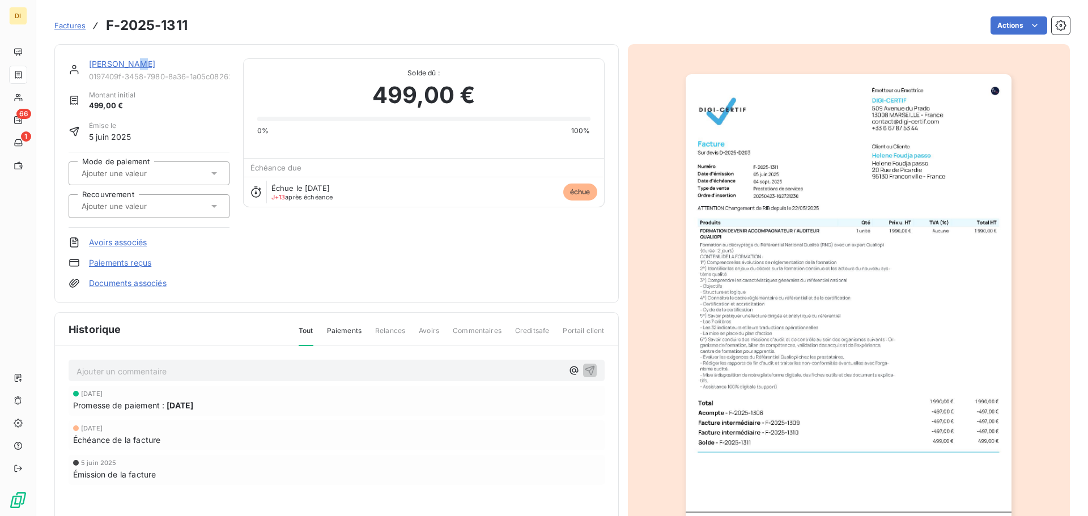
drag, startPoint x: 135, startPoint y: 58, endPoint x: 131, endPoint y: 67, distance: 10.4
click at [131, 67] on div "[PERSON_NAME] passo 0197409f-3458-7980-8a36-1a05c08262be Montant initial 499,00…" at bounding box center [336, 173] width 564 height 259
click at [131, 67] on link "[PERSON_NAME]" at bounding box center [122, 64] width 66 height 10
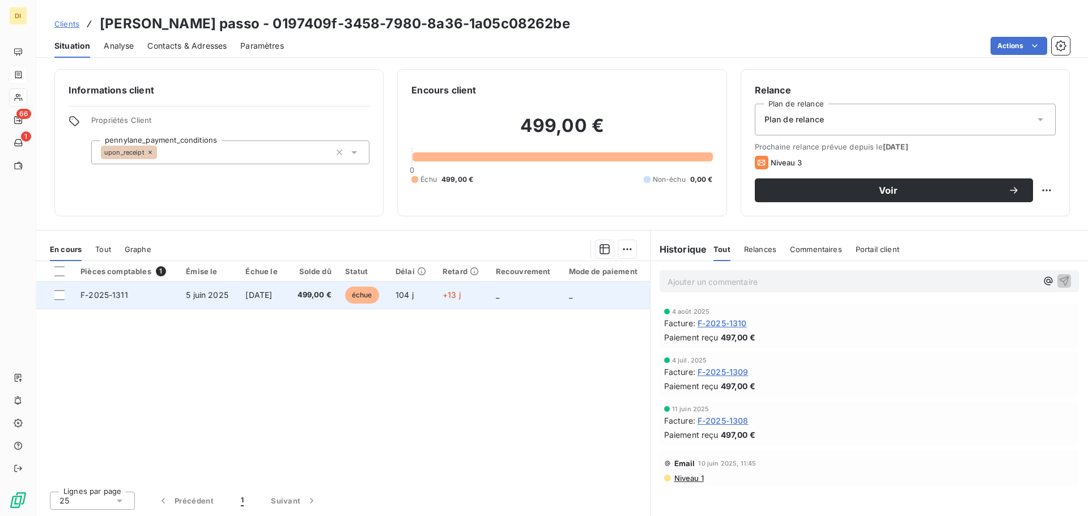
click at [203, 290] on span "5 juin 2025" at bounding box center [207, 295] width 42 height 10
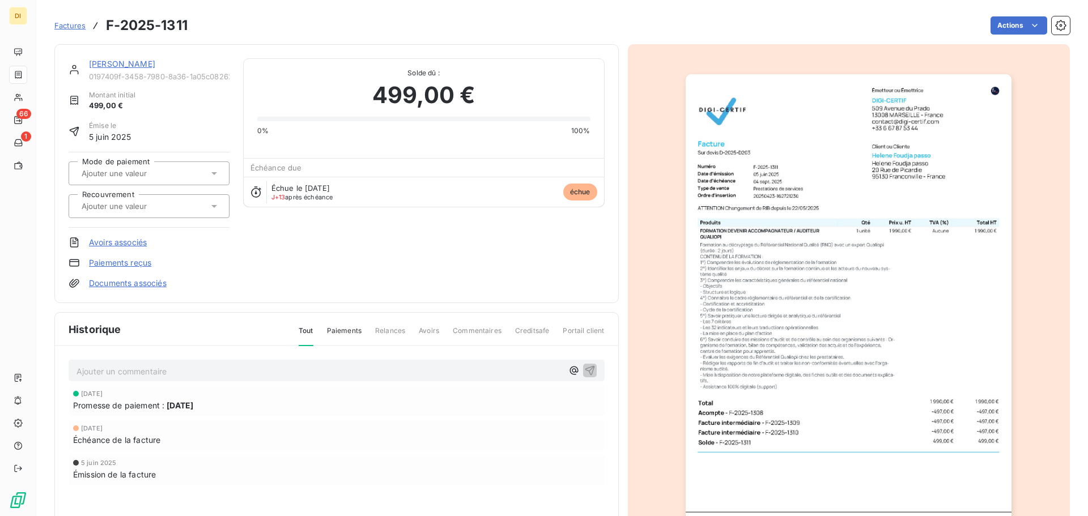
click at [125, 59] on link "[PERSON_NAME]" at bounding box center [122, 64] width 66 height 10
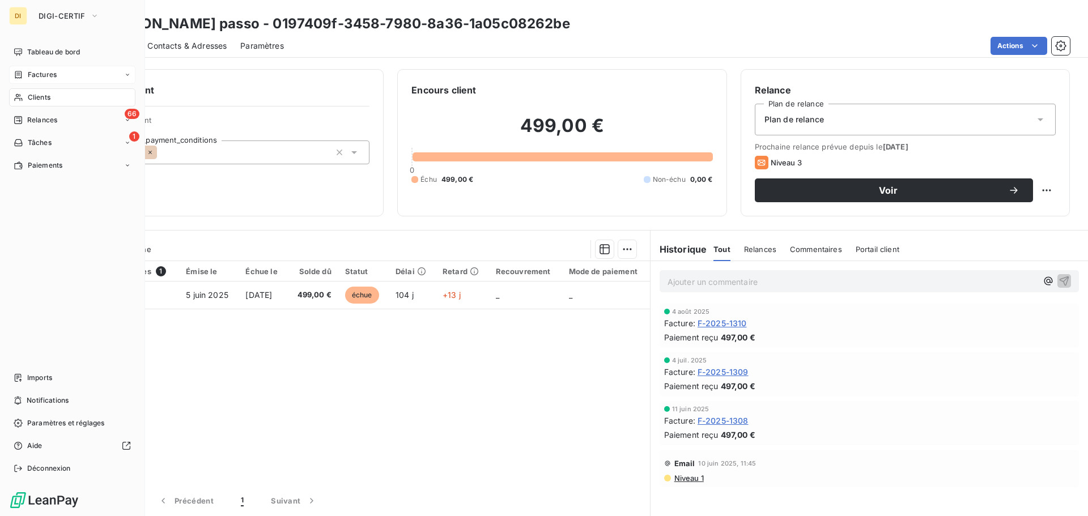
click at [24, 73] on div "Factures" at bounding box center [35, 75] width 43 height 10
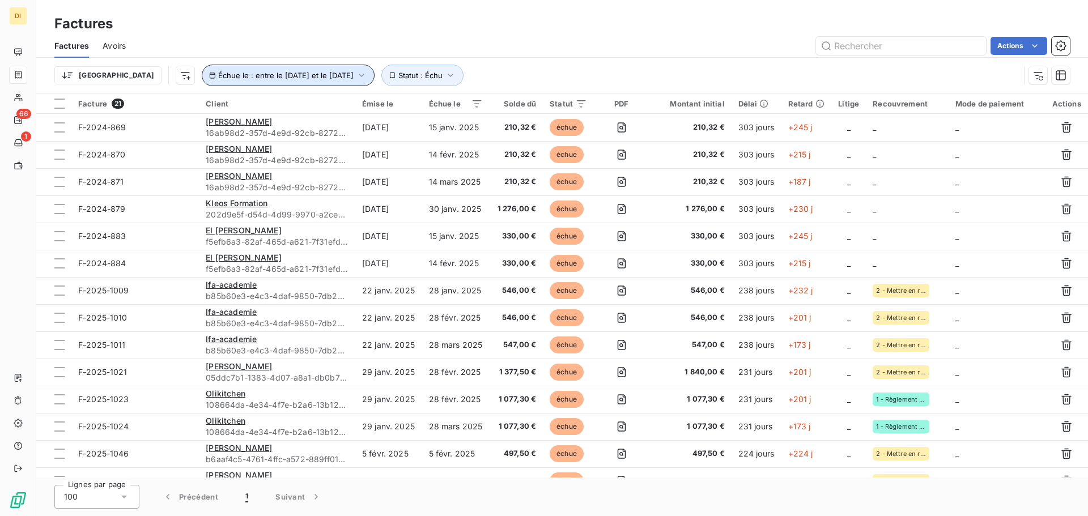
click at [356, 73] on icon "button" at bounding box center [361, 75] width 11 height 11
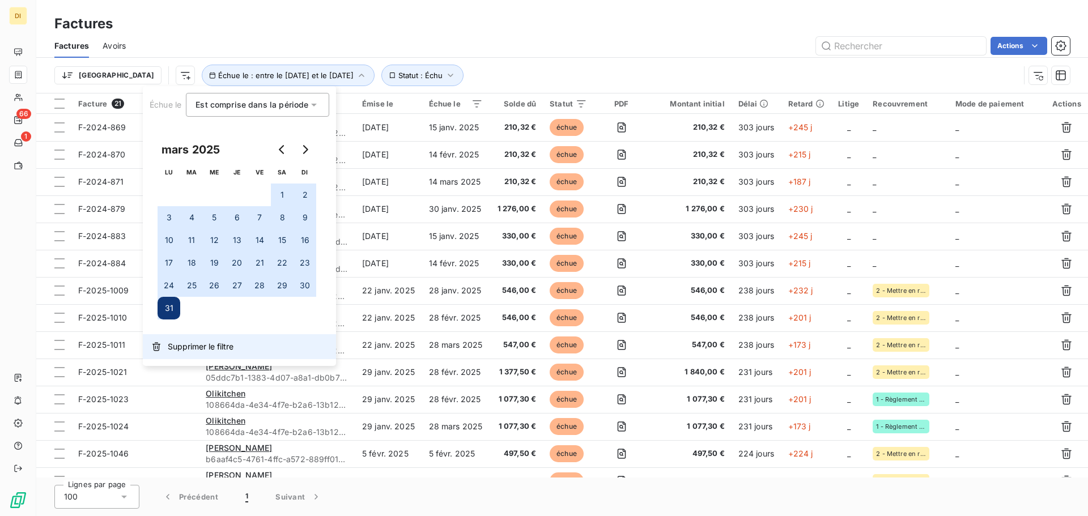
click at [175, 348] on span "Supprimer le filtre" at bounding box center [201, 346] width 66 height 11
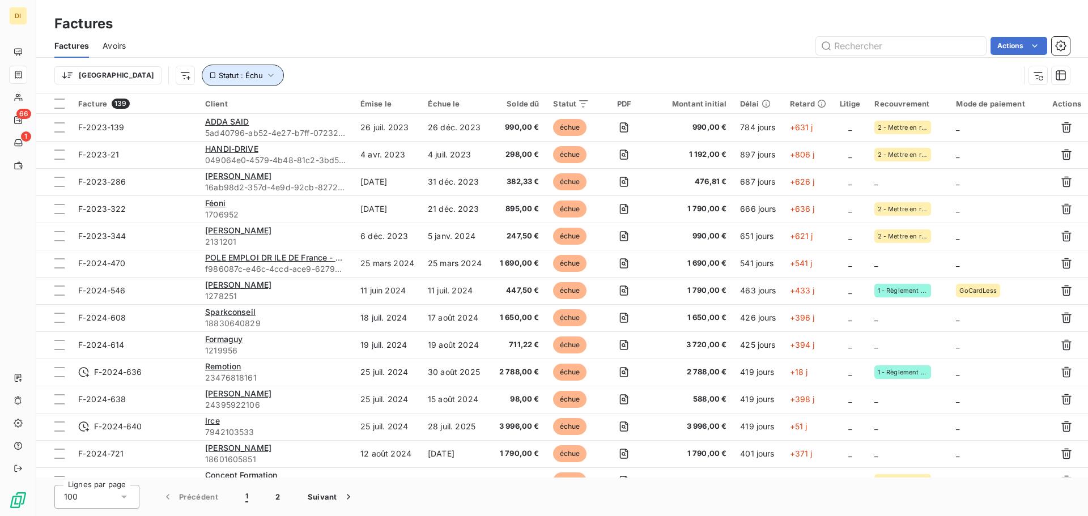
drag, startPoint x: 197, startPoint y: 69, endPoint x: 213, endPoint y: 73, distance: 16.4
click at [213, 73] on button "Statut : Échu" at bounding box center [243, 76] width 82 height 22
click at [265, 73] on icon "button" at bounding box center [270, 75] width 11 height 11
click at [212, 69] on button "Statut : Échu" at bounding box center [243, 76] width 82 height 22
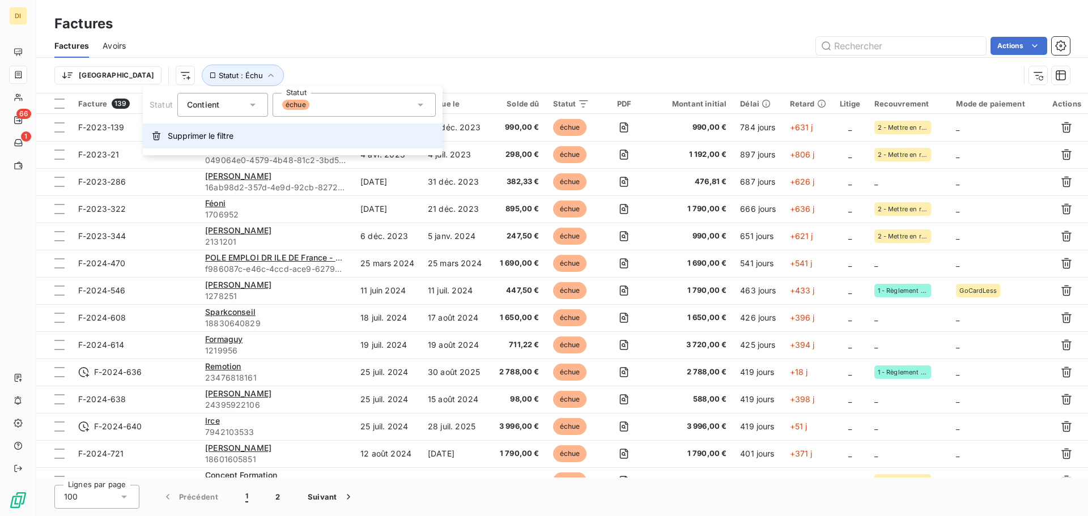
click at [194, 138] on span "Supprimer le filtre" at bounding box center [201, 135] width 66 height 11
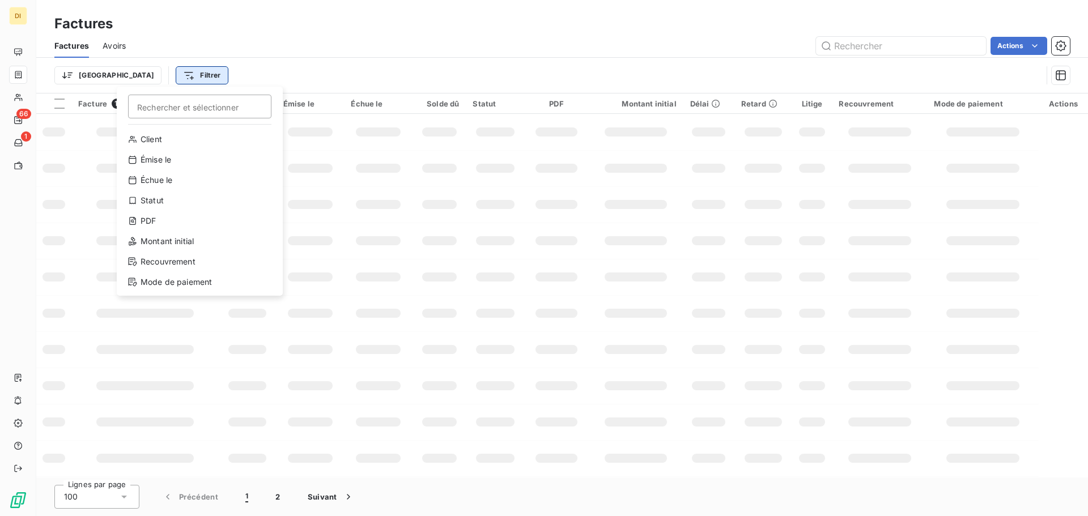
click at [159, 77] on html "DI 66 1 Factures Factures Avoirs Actions Trier Filtrer Rechercher et sélectionn…" at bounding box center [544, 258] width 1088 height 516
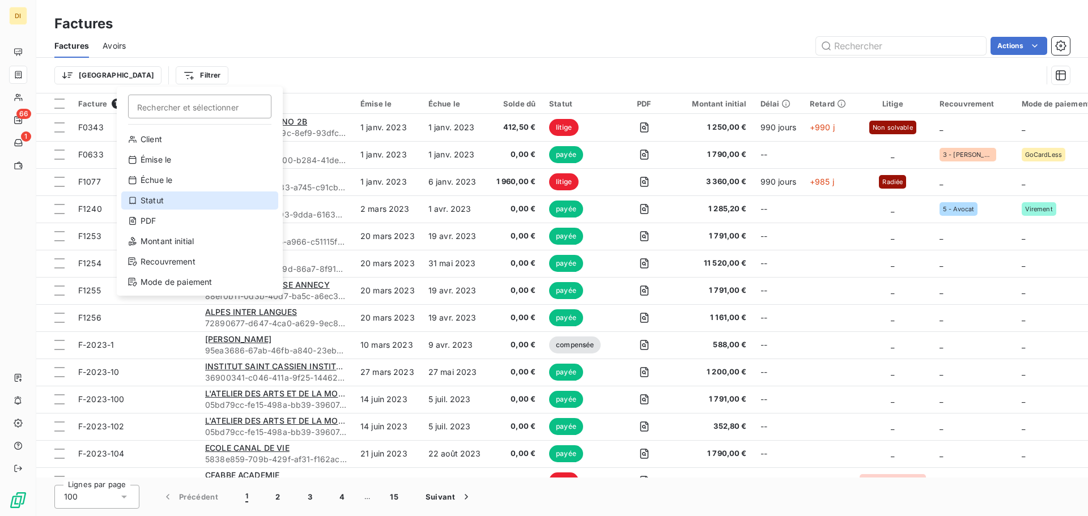
click at [169, 207] on div "Statut" at bounding box center [199, 201] width 157 height 18
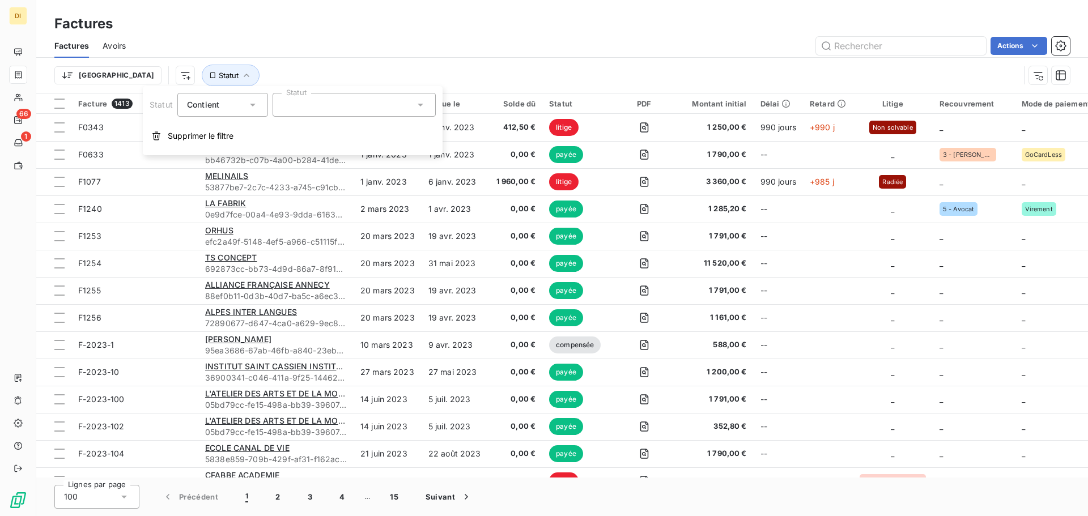
click at [316, 94] on div at bounding box center [354, 105] width 163 height 24
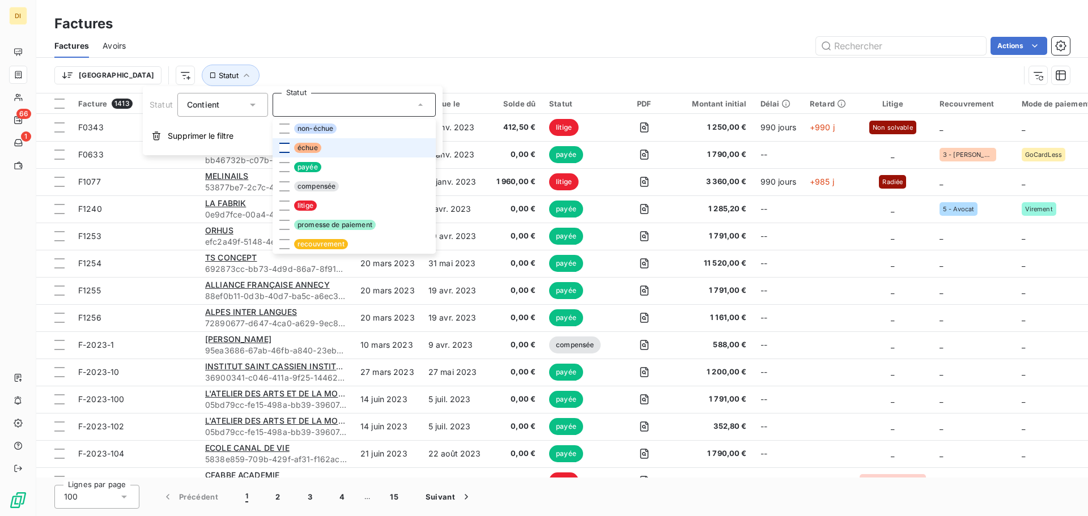
click at [284, 150] on div at bounding box center [284, 148] width 10 height 10
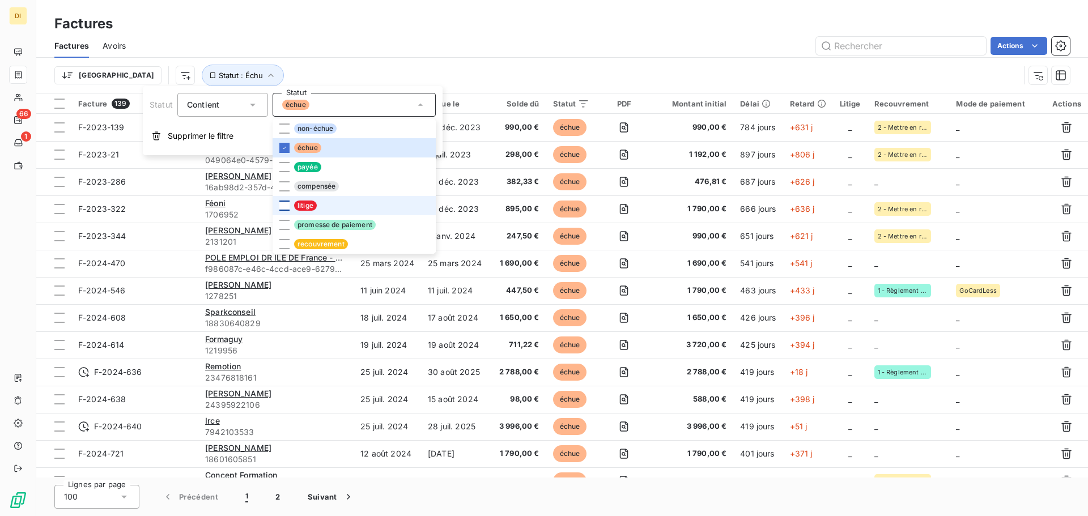
click at [282, 209] on div at bounding box center [284, 206] width 10 height 10
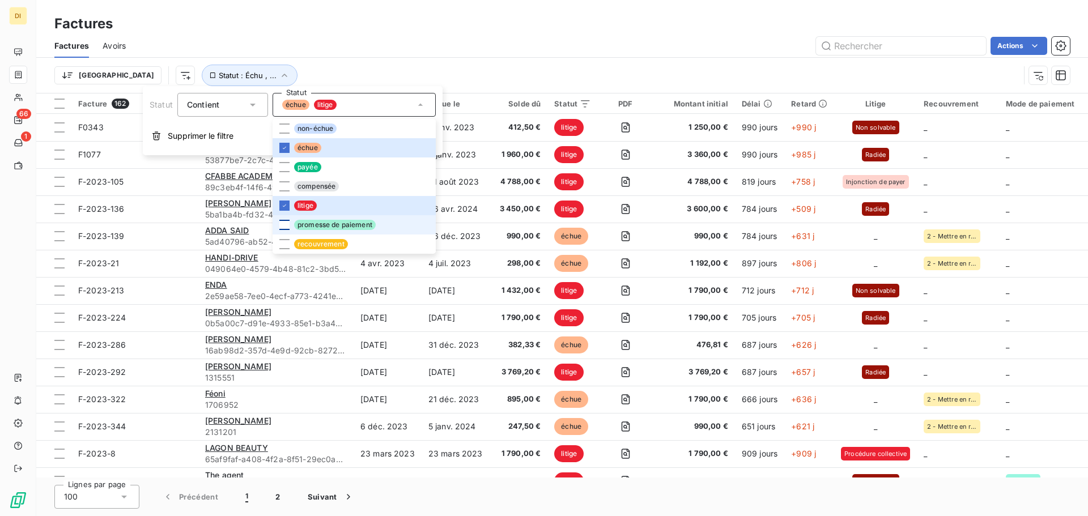
click at [283, 224] on div at bounding box center [284, 225] width 10 height 10
click at [287, 241] on div at bounding box center [284, 244] width 10 height 10
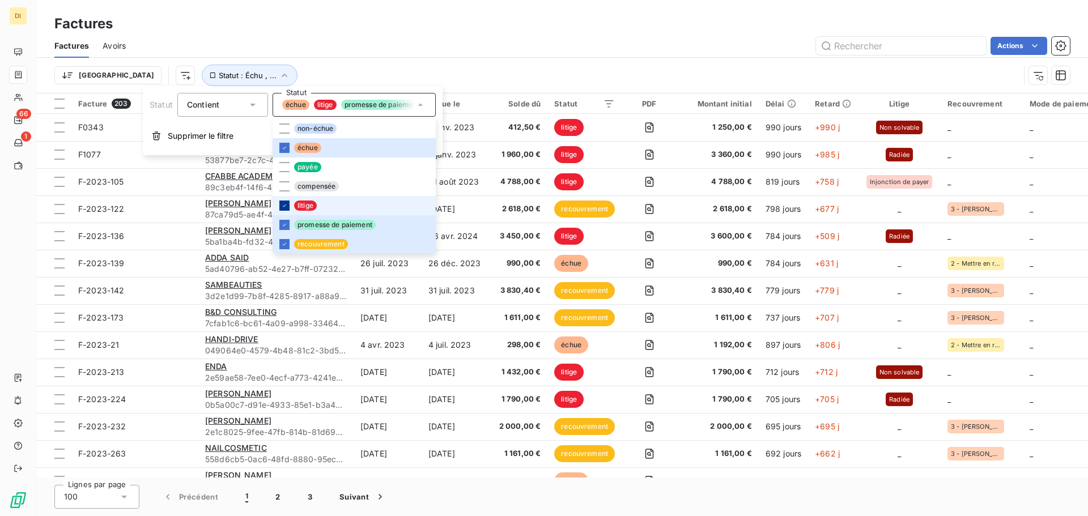
click at [286, 204] on icon at bounding box center [284, 205] width 7 height 7
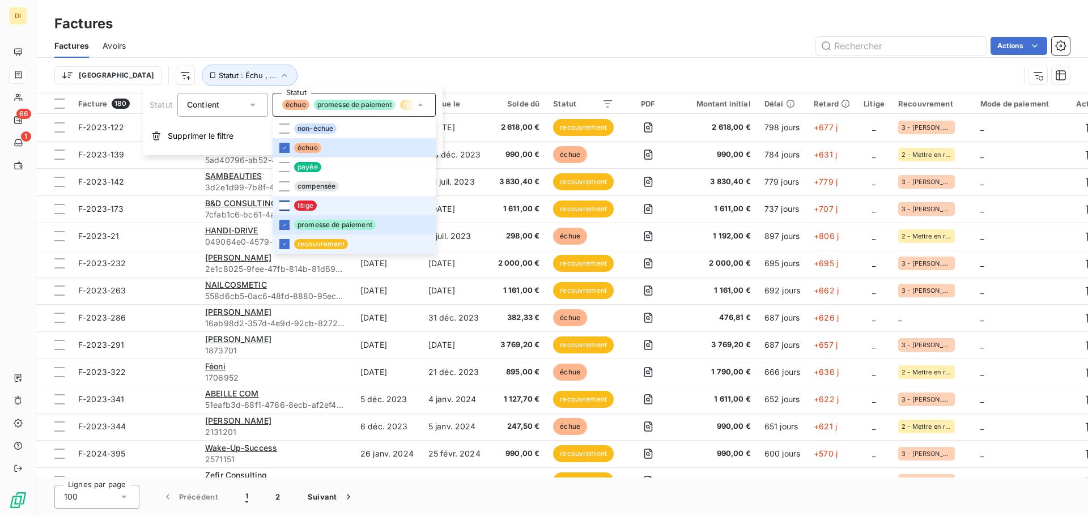
click at [282, 239] on li "recouvrement" at bounding box center [354, 244] width 163 height 19
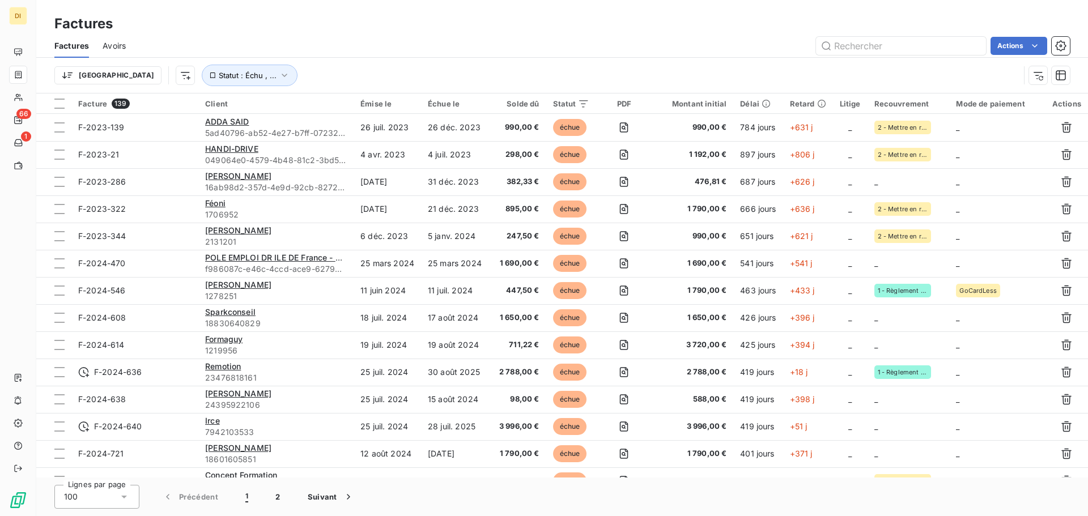
click at [323, 54] on div "Actions" at bounding box center [604, 46] width 930 height 18
click at [126, 494] on icon at bounding box center [123, 496] width 11 height 11
click at [1023, 46] on html "DI 66 1 Factures Factures Avoirs Actions Trier Statut : Échu , ... Facture 139 …" at bounding box center [544, 258] width 1088 height 516
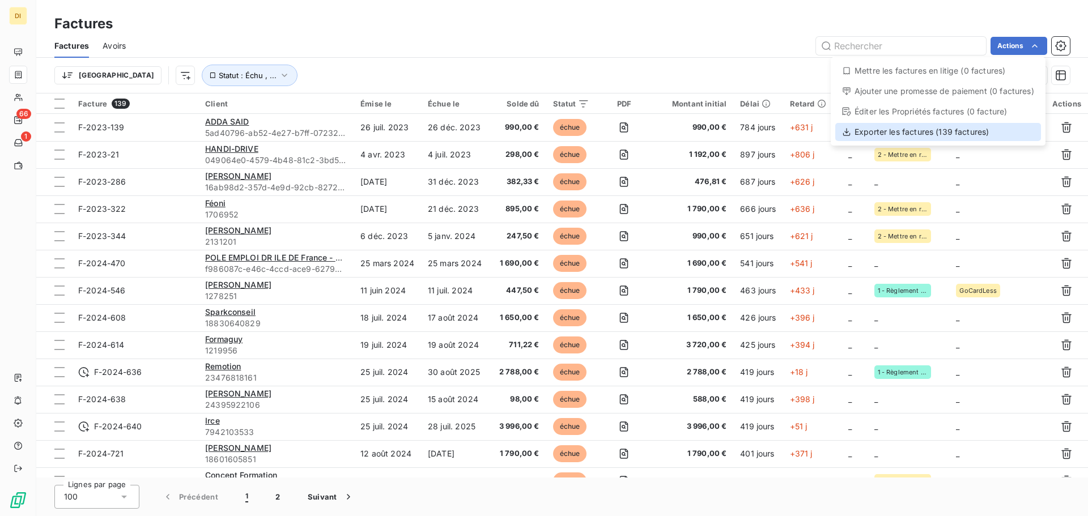
click at [959, 135] on div "Exporter les factures (139 factures)" at bounding box center [938, 132] width 206 height 18
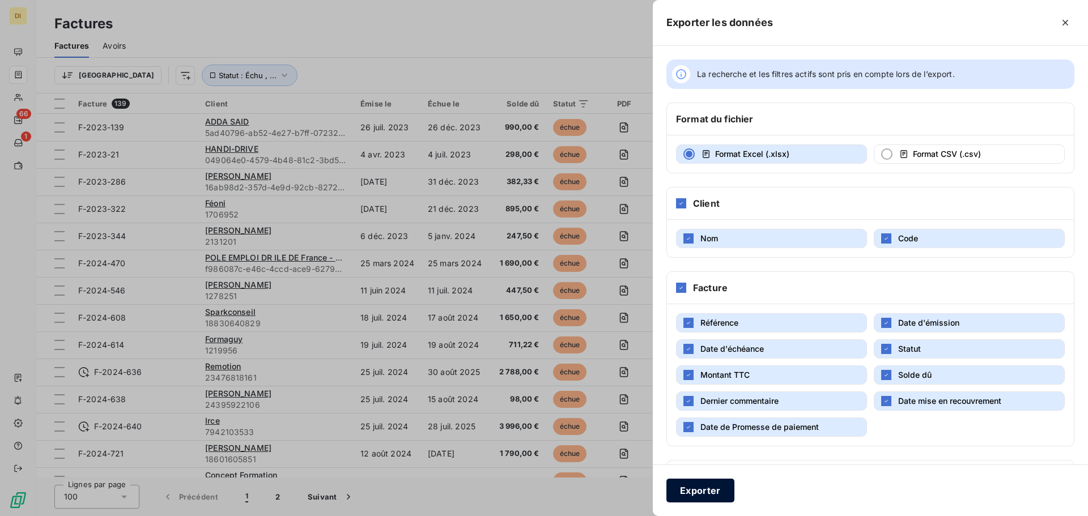
click at [719, 497] on button "Exporter" at bounding box center [700, 491] width 68 height 24
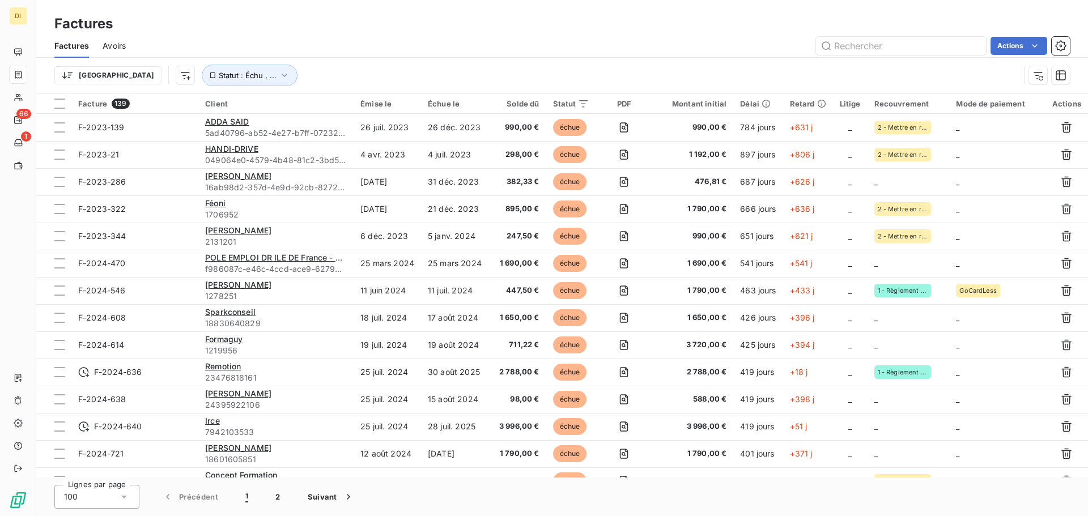
click at [226, 23] on div "Factures" at bounding box center [562, 24] width 1052 height 20
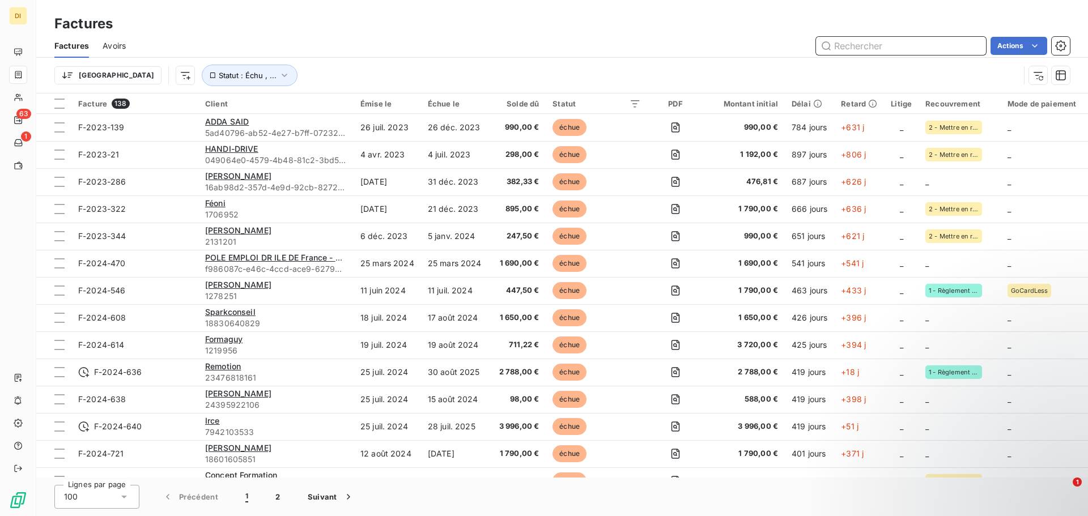
click at [872, 46] on input "text" at bounding box center [901, 46] width 170 height 18
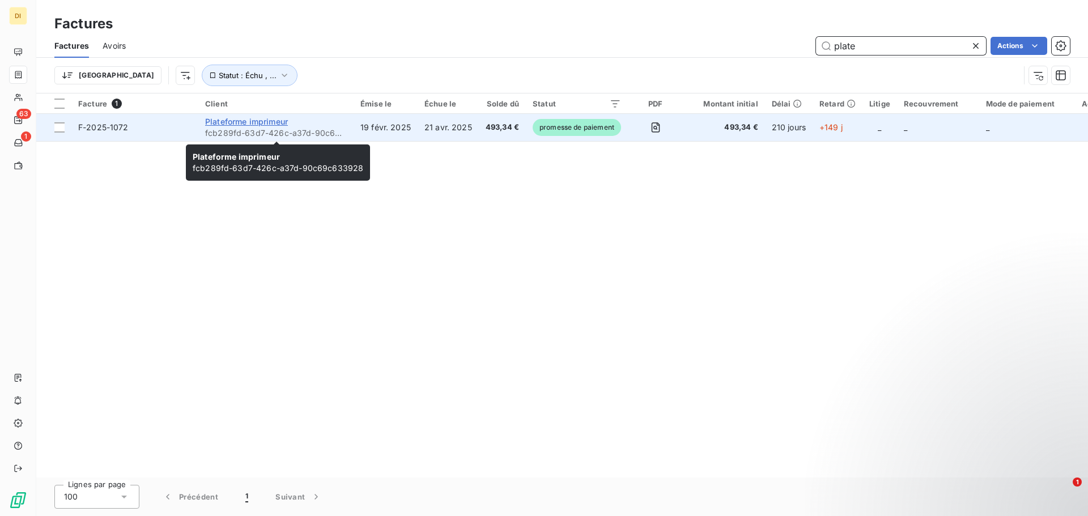
type input "plate"
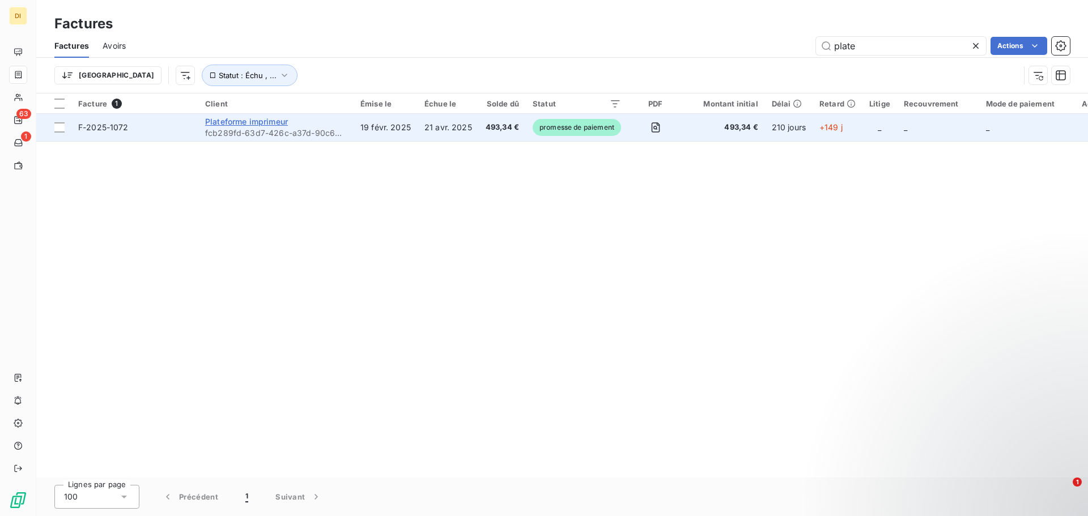
click at [238, 125] on span "Plateforme imprimeur" at bounding box center [246, 122] width 83 height 10
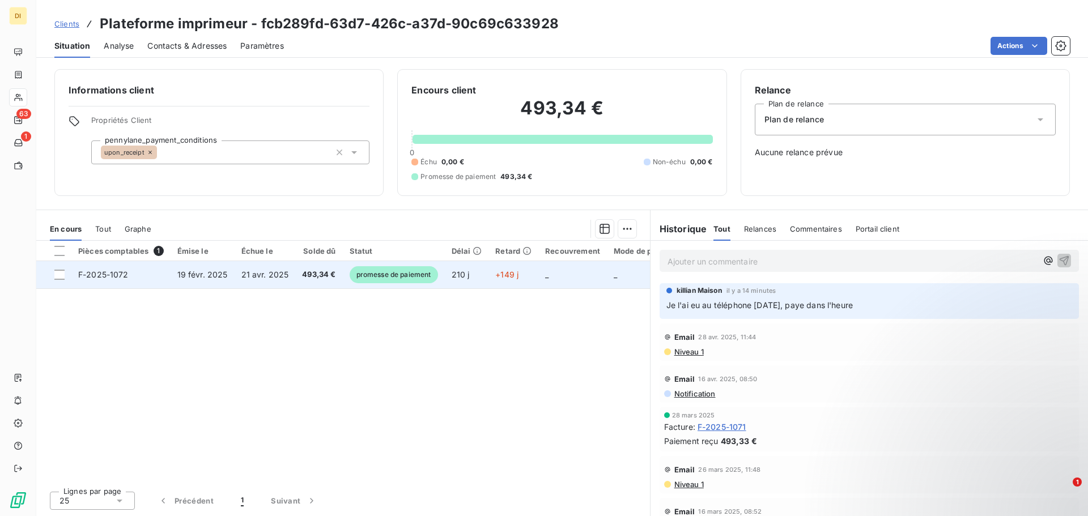
click at [226, 276] on td "19 févr. 2025" at bounding box center [203, 274] width 64 height 27
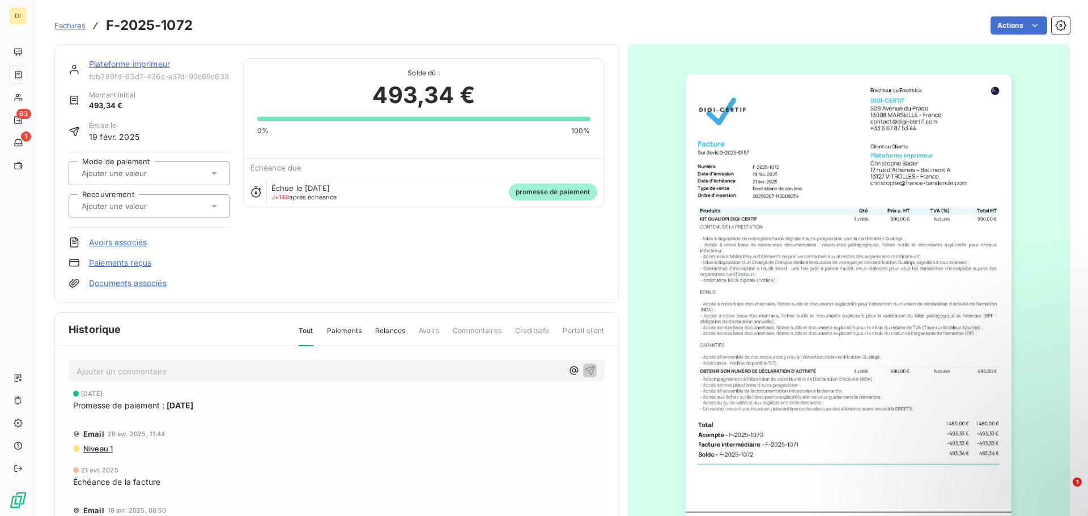
click at [131, 288] on link "Documents associés" at bounding box center [128, 283] width 78 height 11
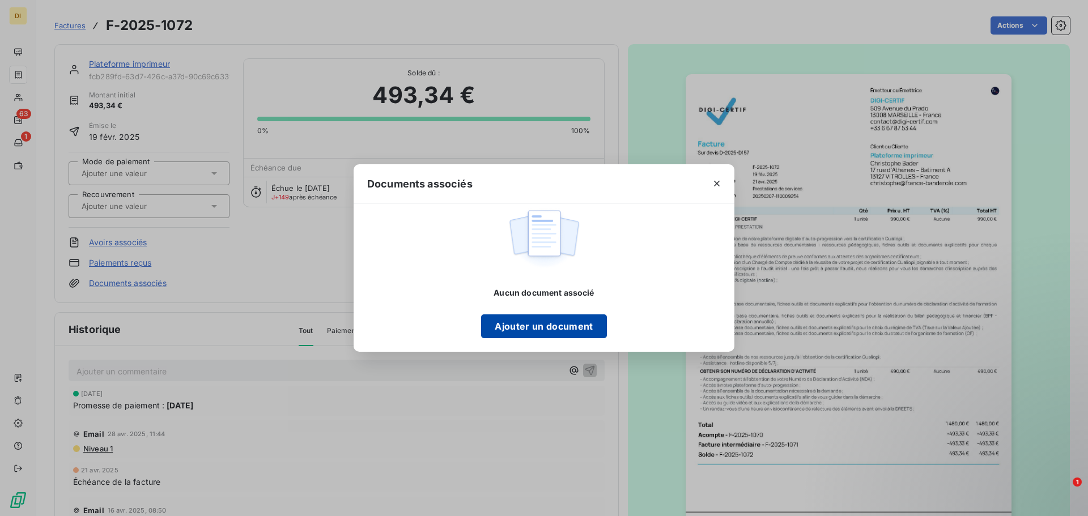
click at [538, 319] on button "Ajouter un document" at bounding box center [543, 326] width 125 height 24
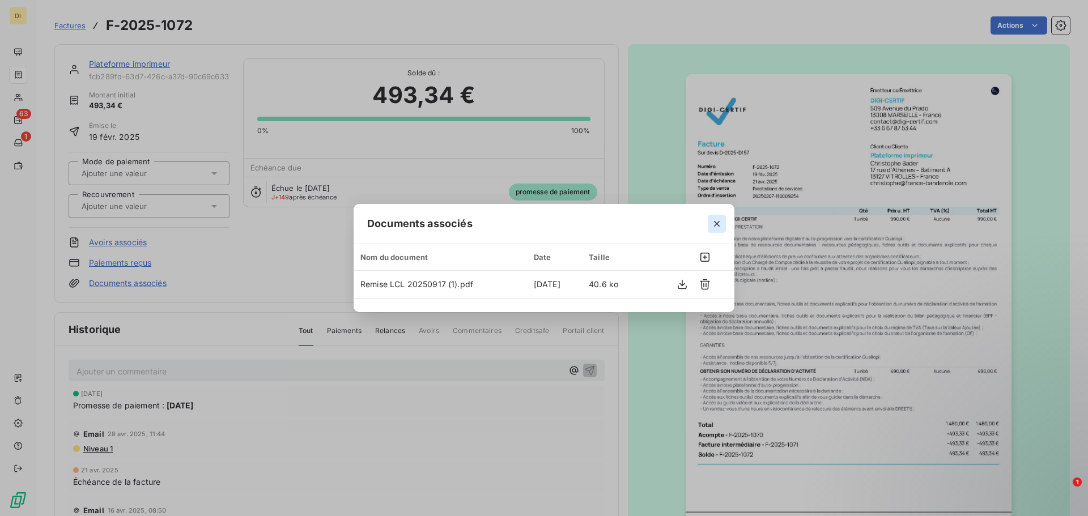
click at [720, 225] on icon "button" at bounding box center [716, 223] width 11 height 11
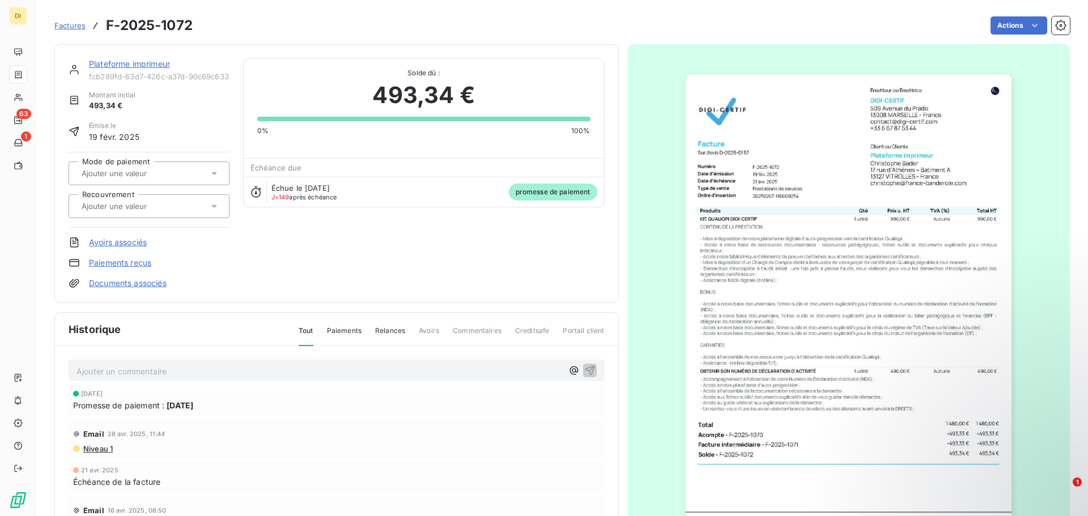
click at [136, 69] on div "Plateforme imprimeur" at bounding box center [159, 63] width 141 height 11
click at [149, 59] on link "Plateforme imprimeur" at bounding box center [129, 64] width 81 height 10
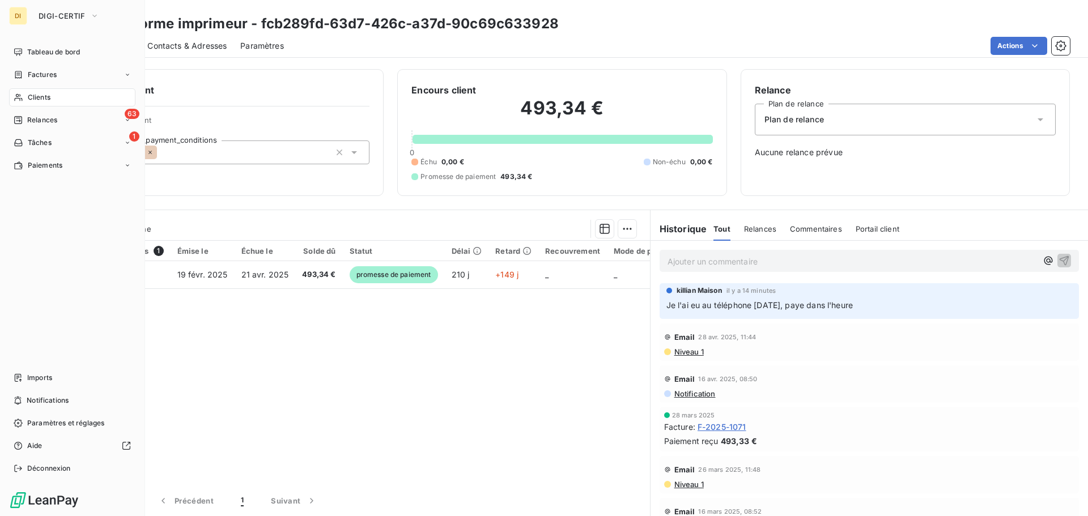
click at [27, 100] on div "Clients" at bounding box center [72, 97] width 126 height 18
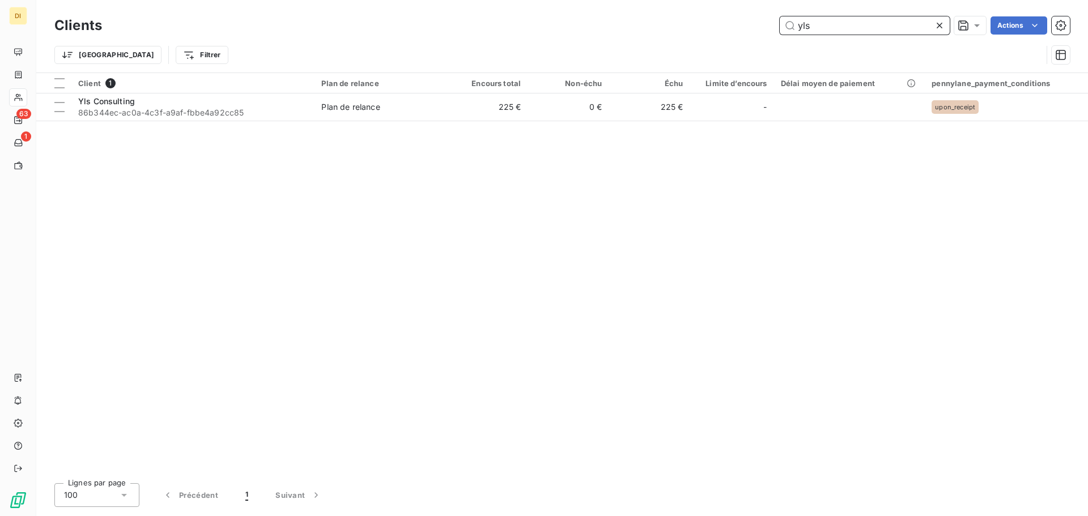
click at [819, 31] on input "yls" at bounding box center [865, 25] width 170 height 18
click at [820, 31] on input "yls" at bounding box center [865, 25] width 170 height 18
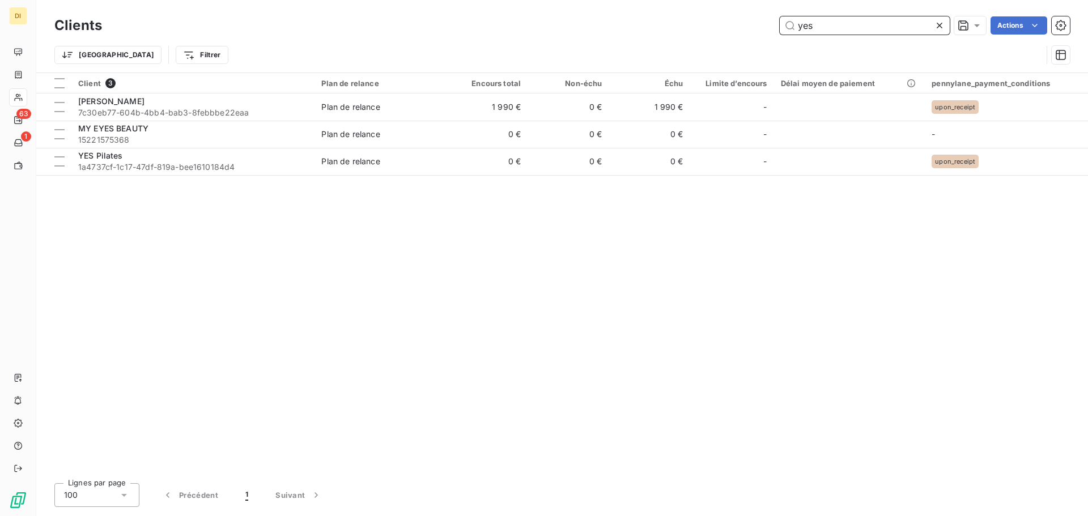
type input "yes"
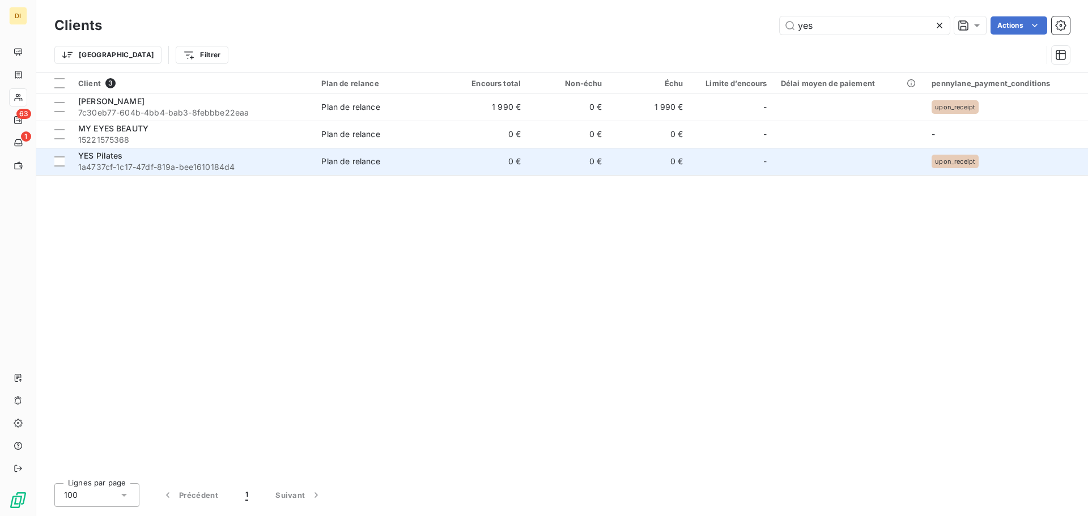
click at [250, 169] on span "1a4737cf-1c17-47df-819a-bee1610184d4" at bounding box center [192, 166] width 229 height 11
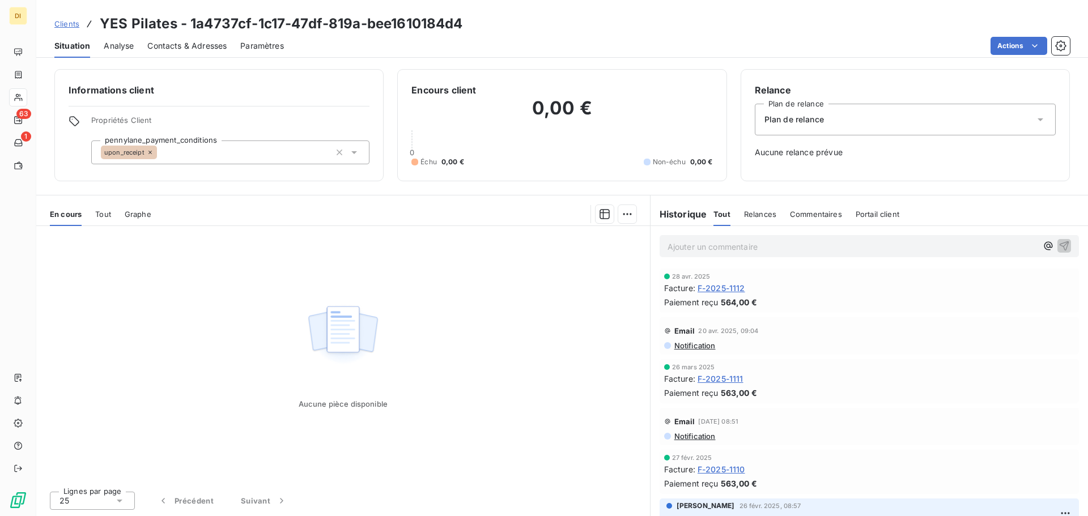
click at [732, 288] on span "F-2025-1112" at bounding box center [722, 288] width 48 height 12
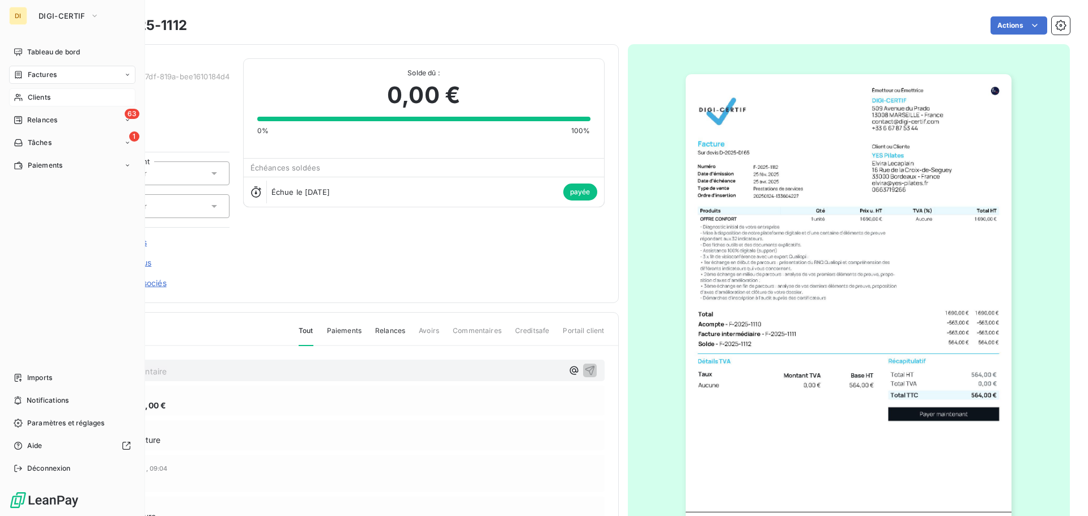
click at [33, 104] on div "Clients" at bounding box center [72, 97] width 126 height 18
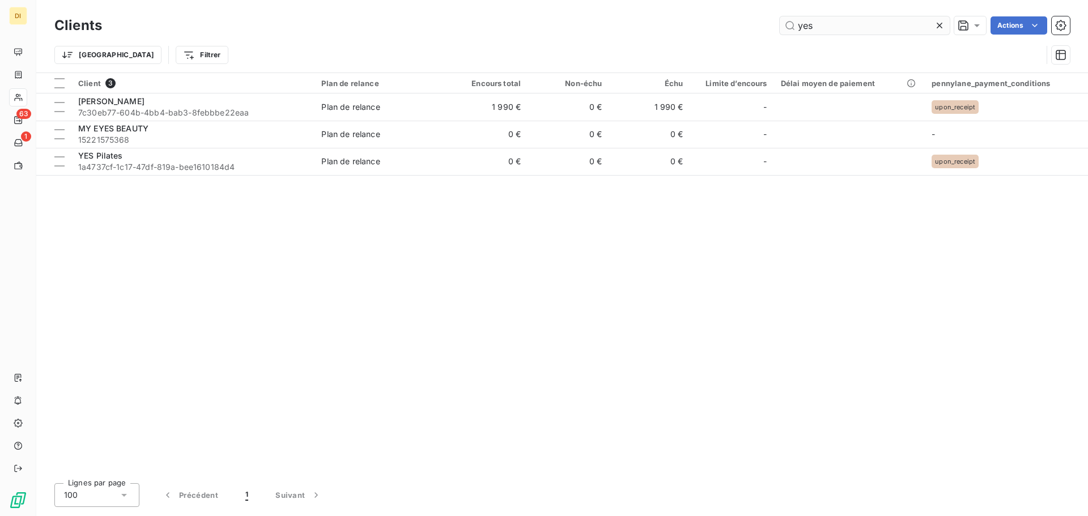
click at [826, 25] on input "yes" at bounding box center [865, 25] width 170 height 18
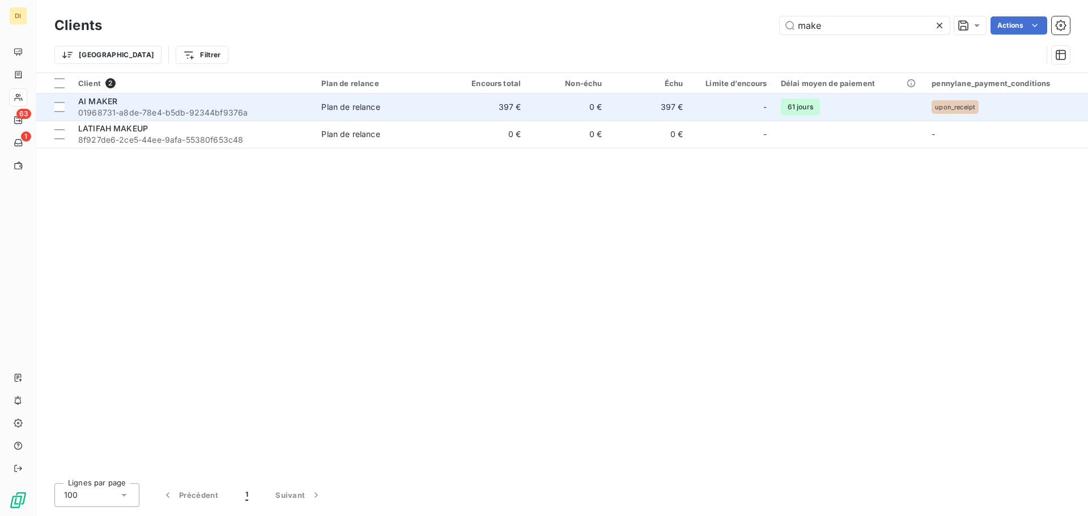
type input "make"
click at [200, 109] on span "01968731-a8de-78e4-b5db-92344bf9376a" at bounding box center [192, 112] width 229 height 11
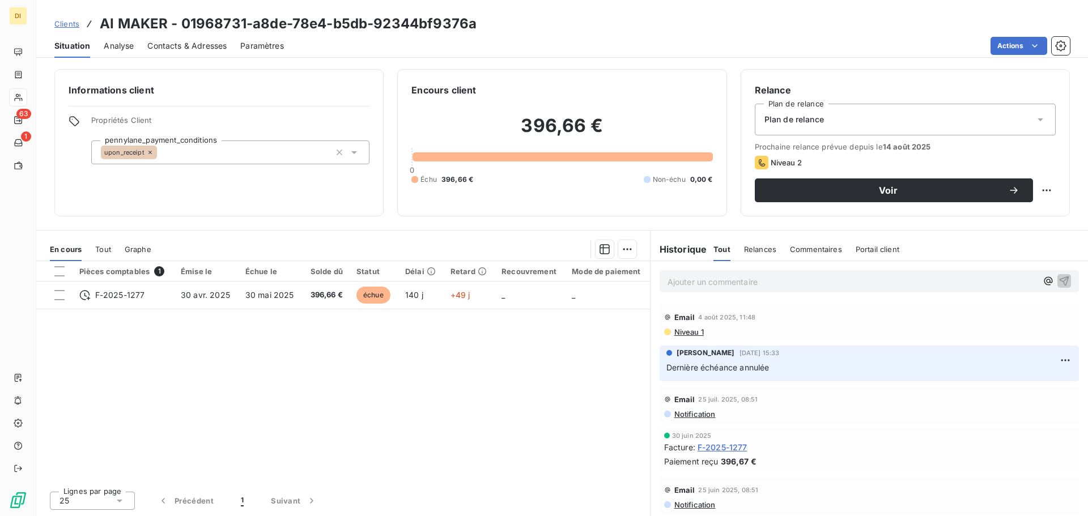
click at [186, 54] on div "Contacts & Adresses" at bounding box center [186, 46] width 79 height 24
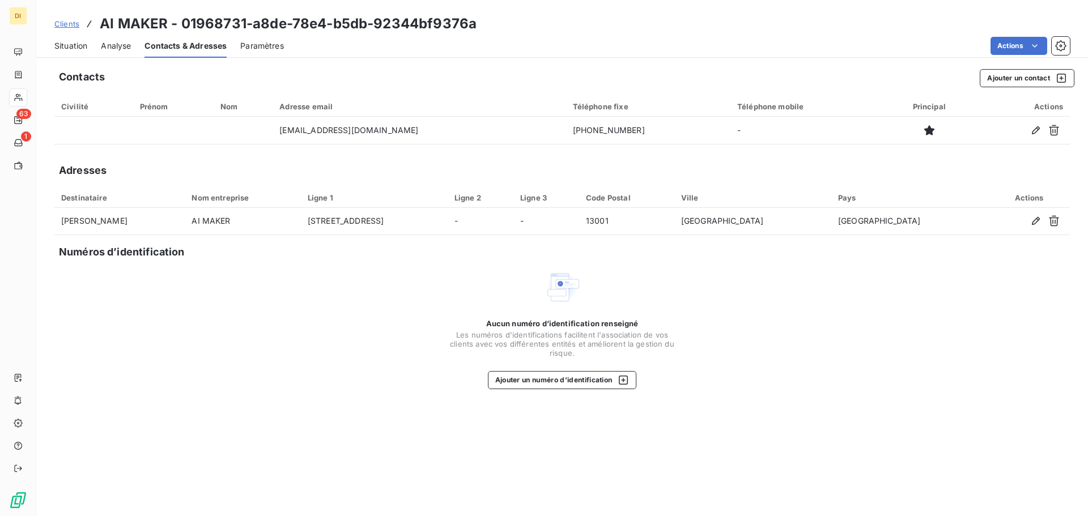
click at [72, 38] on div "Situation" at bounding box center [70, 46] width 33 height 24
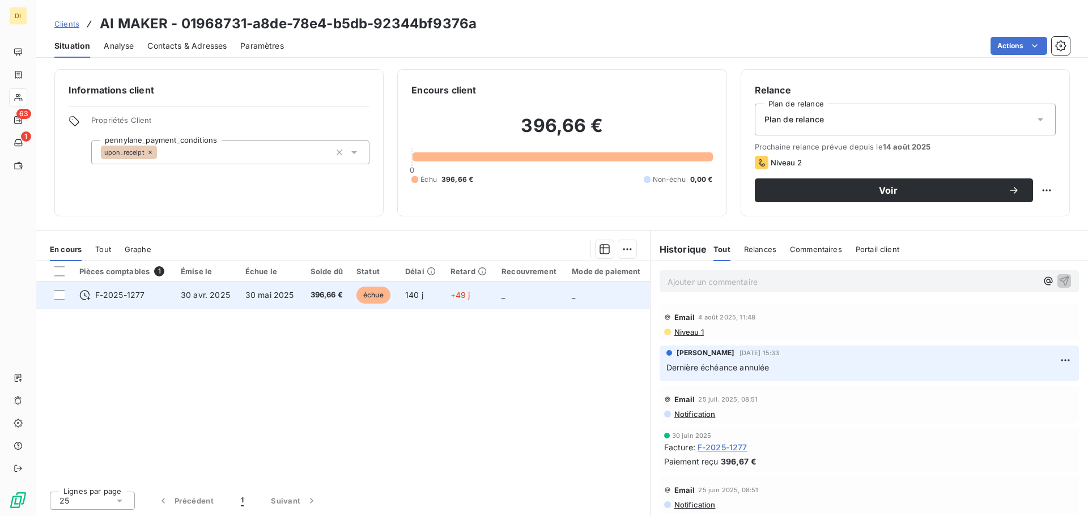
click at [151, 295] on div "F-2025-1277" at bounding box center [123, 295] width 88 height 11
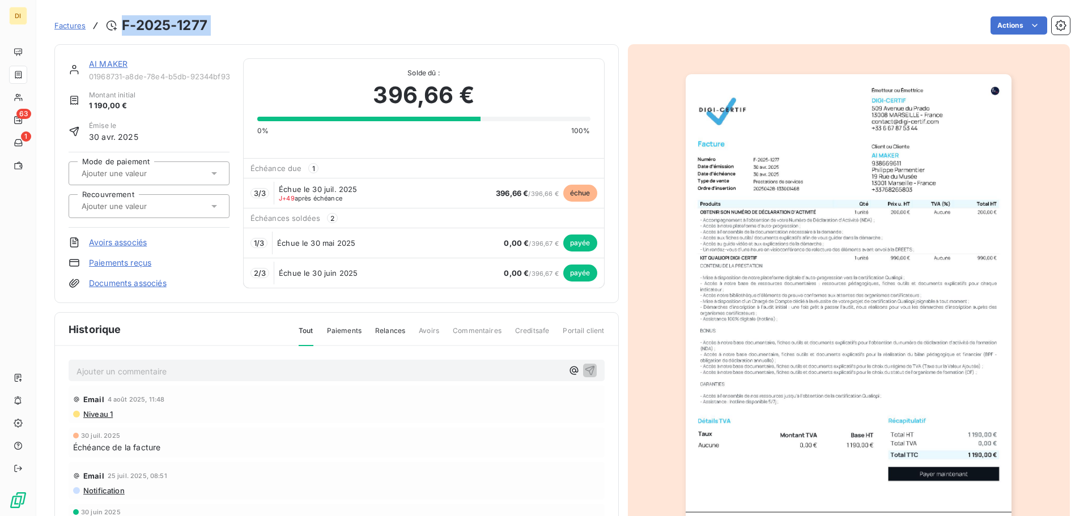
drag, startPoint x: 215, startPoint y: 30, endPoint x: 121, endPoint y: 27, distance: 94.7
click at [121, 27] on div "Factures F-2025-1277 Actions" at bounding box center [561, 26] width 1015 height 24
copy section "F-2025-1277 Actions"
click at [103, 63] on link "AI MAKER" at bounding box center [108, 64] width 39 height 10
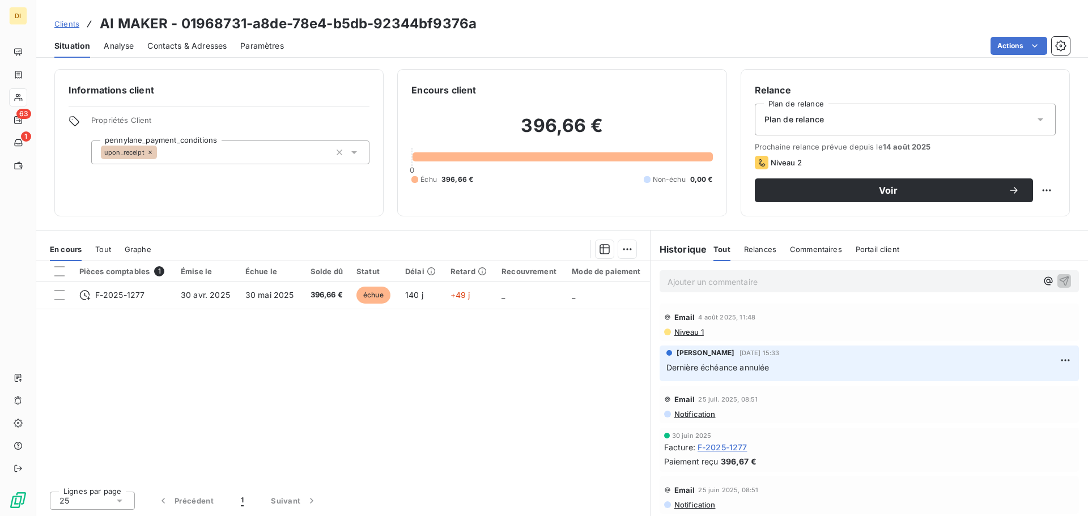
click at [687, 273] on div "Ajouter un commentaire ﻿" at bounding box center [869, 281] width 419 height 22
click at [687, 275] on p "Ajouter un commentaire ﻿" at bounding box center [851, 282] width 369 height 14
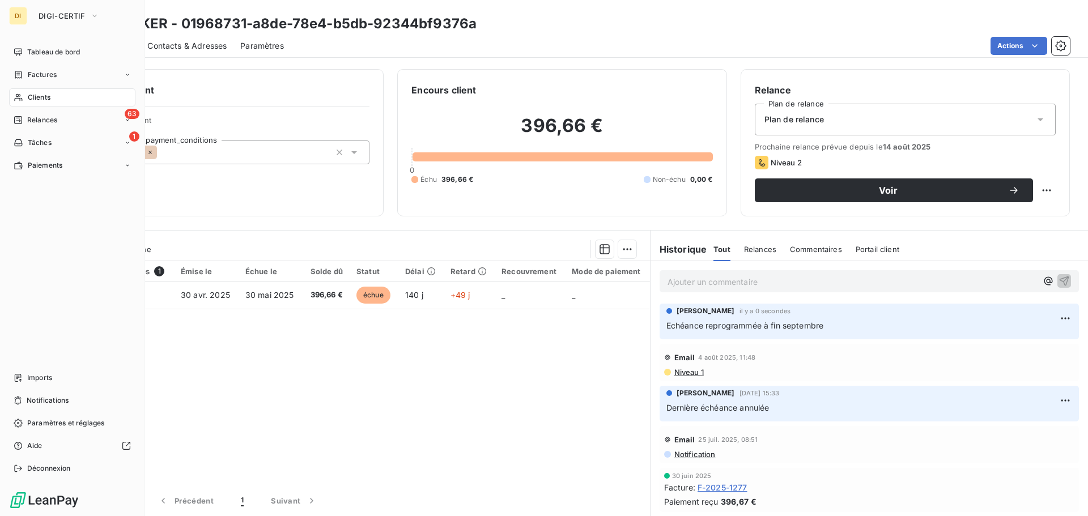
click at [28, 97] on span "Clients" at bounding box center [39, 97] width 23 height 10
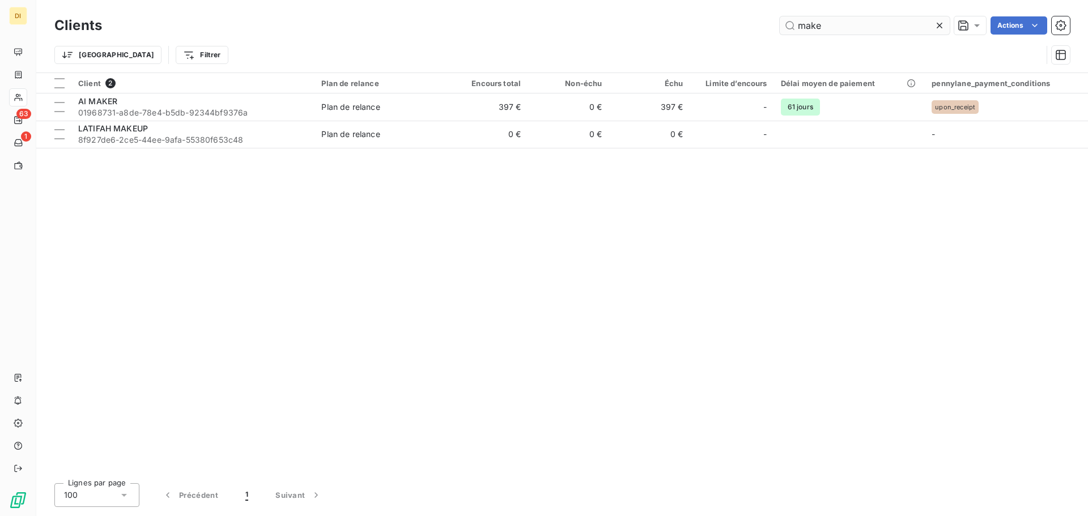
click at [813, 28] on input "make" at bounding box center [865, 25] width 170 height 18
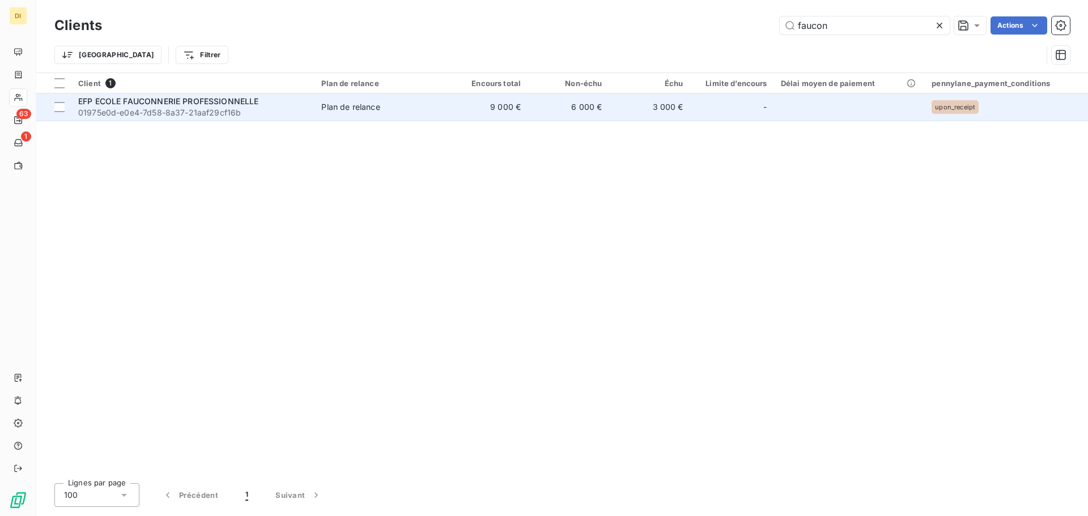
type input "faucon"
click at [236, 113] on span "01975e0d-e0e4-7d58-8a37-21aaf29cf16b" at bounding box center [192, 112] width 229 height 11
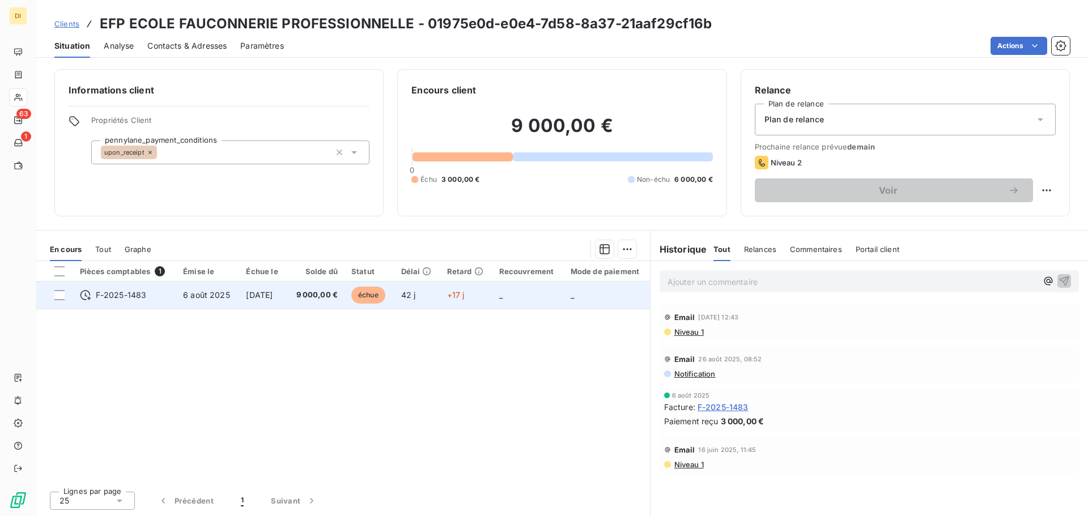
click at [246, 292] on span "[DATE]" at bounding box center [259, 295] width 27 height 10
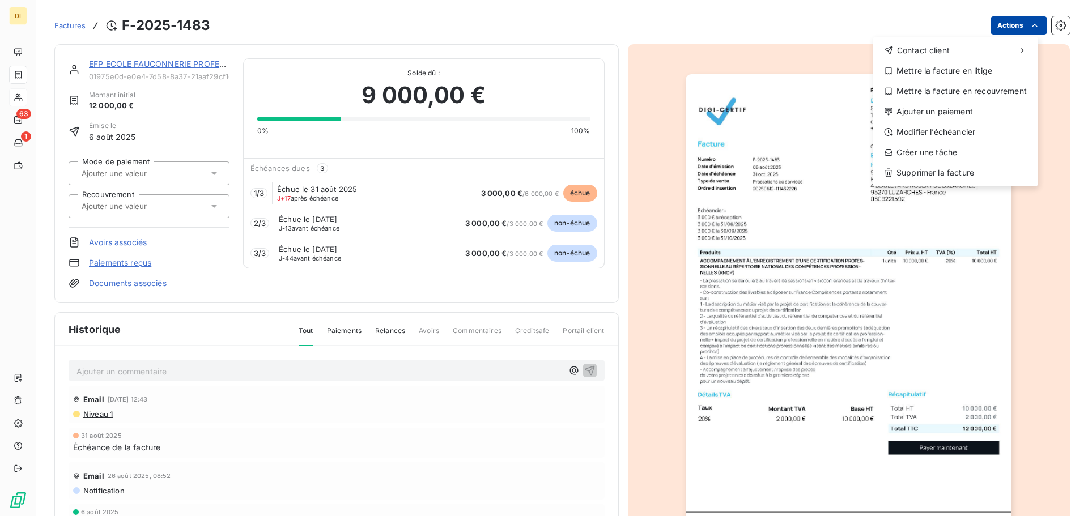
click at [984, 25] on html "DI 63 1 Factures F-2025-1483 Actions Contact client Mettre la facture en litige…" at bounding box center [544, 258] width 1088 height 516
click at [931, 115] on div "Ajouter un paiement" at bounding box center [955, 112] width 156 height 18
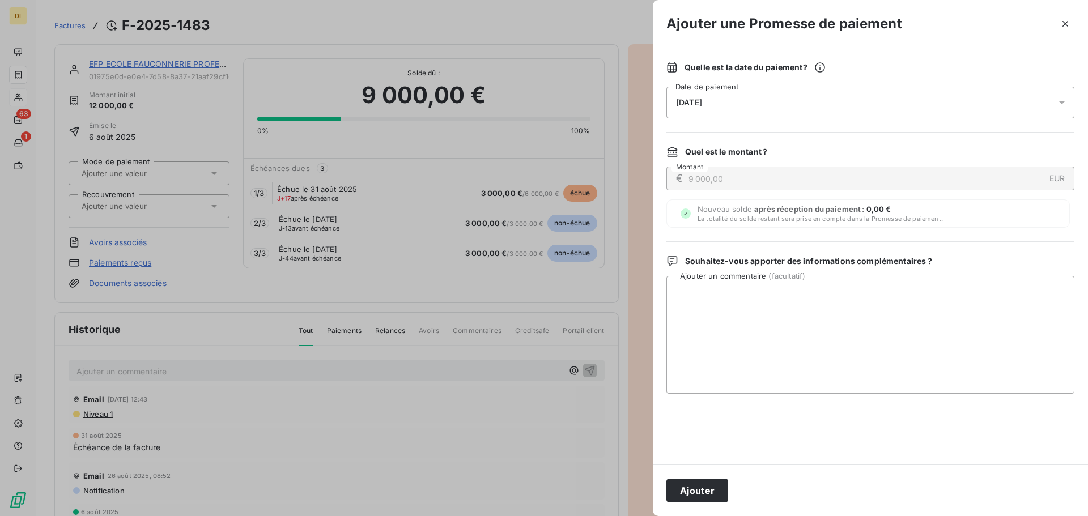
click at [839, 97] on div "[DATE]" at bounding box center [870, 103] width 408 height 32
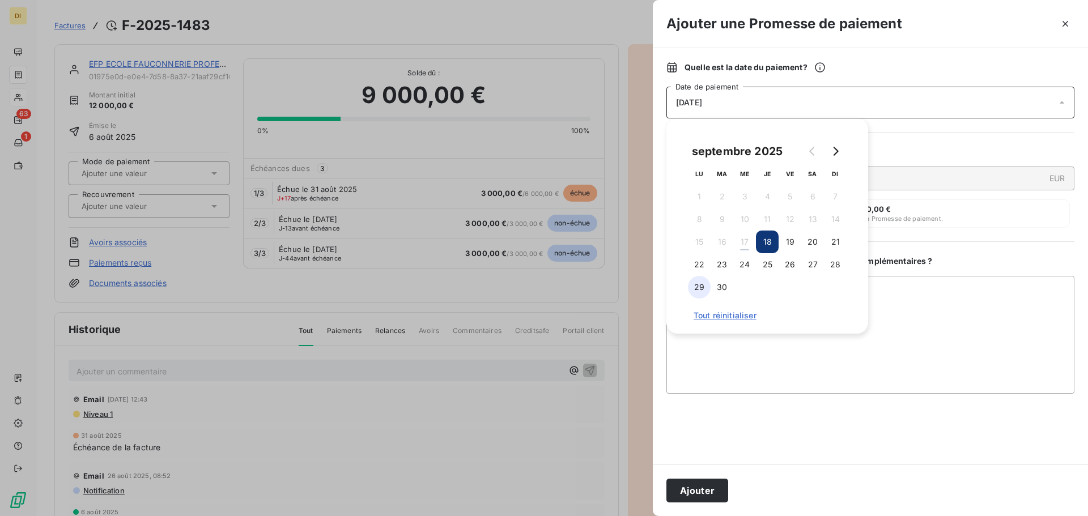
click at [703, 284] on button "29" at bounding box center [699, 287] width 23 height 23
click at [792, 271] on button "26" at bounding box center [790, 264] width 23 height 23
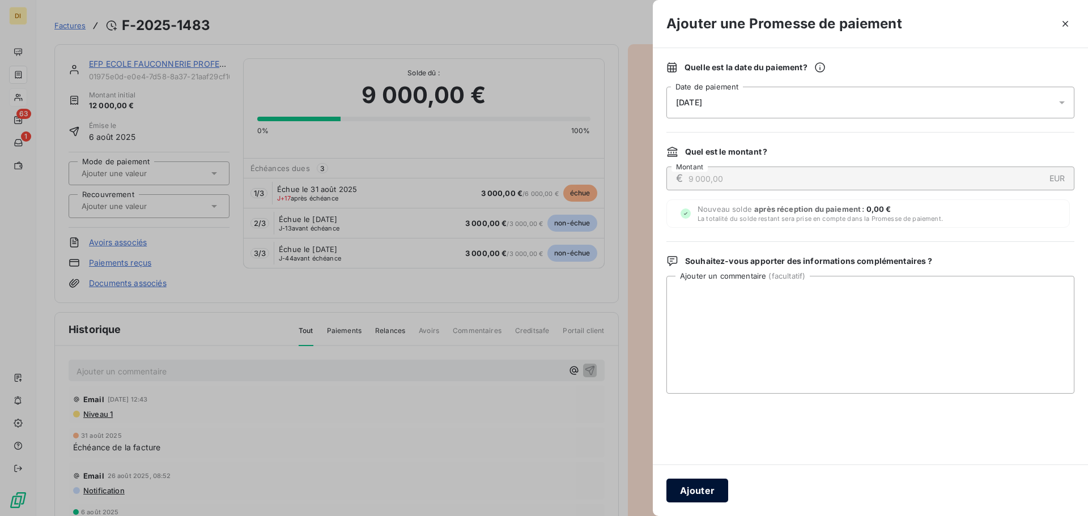
click at [698, 482] on button "Ajouter" at bounding box center [697, 491] width 62 height 24
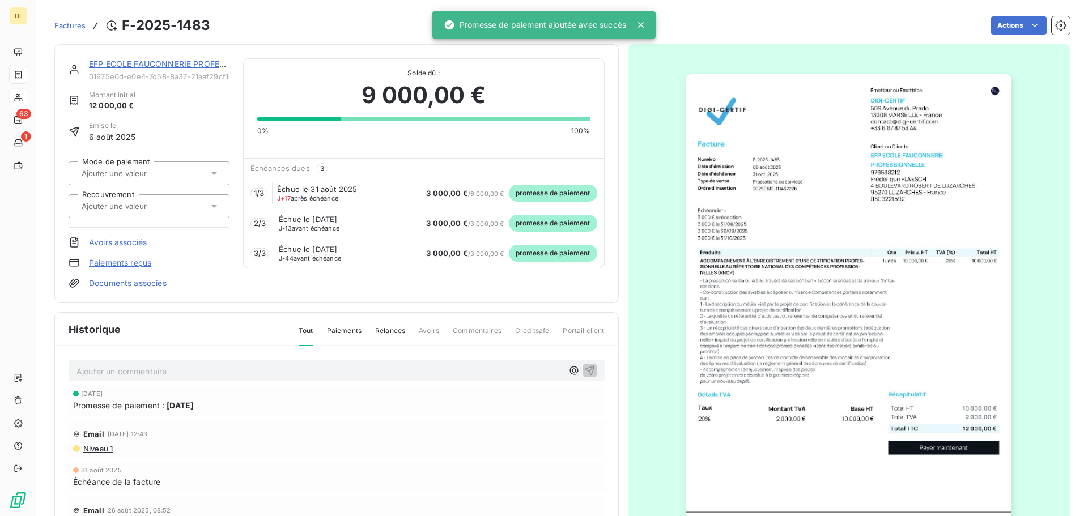
click at [127, 62] on link "EFP ECOLE FAUCONNERIE PROFESSIONNELLE" at bounding box center [179, 64] width 181 height 10
